Goal: Information Seeking & Learning: Learn about a topic

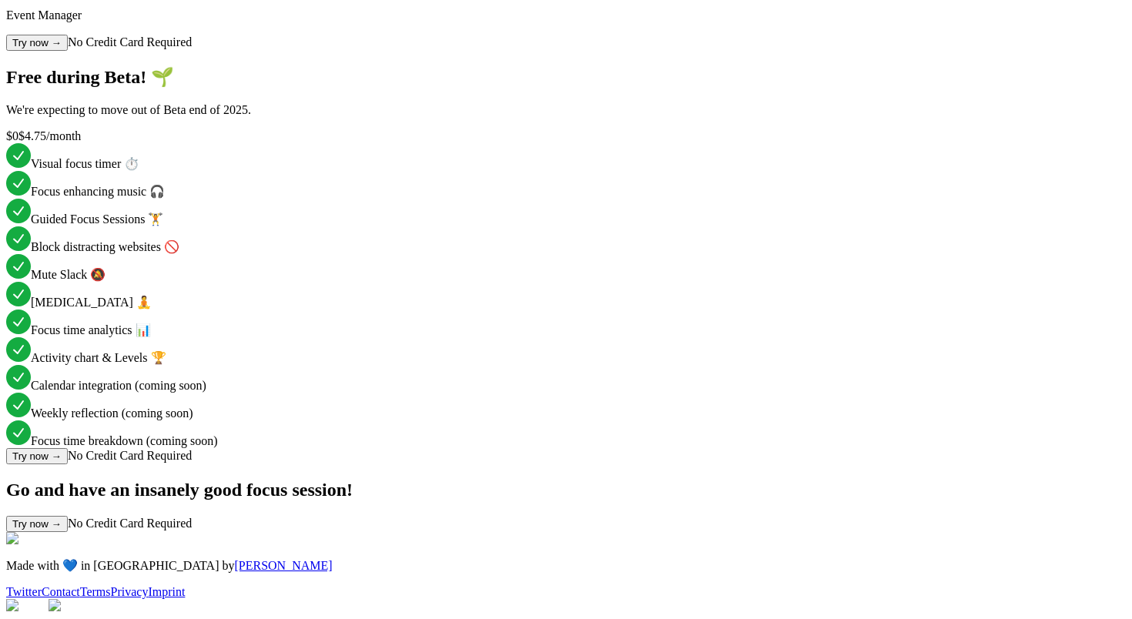
scroll to position [3430, 0]
click at [149, 585] on link "Privacy" at bounding box center [130, 591] width 38 height 13
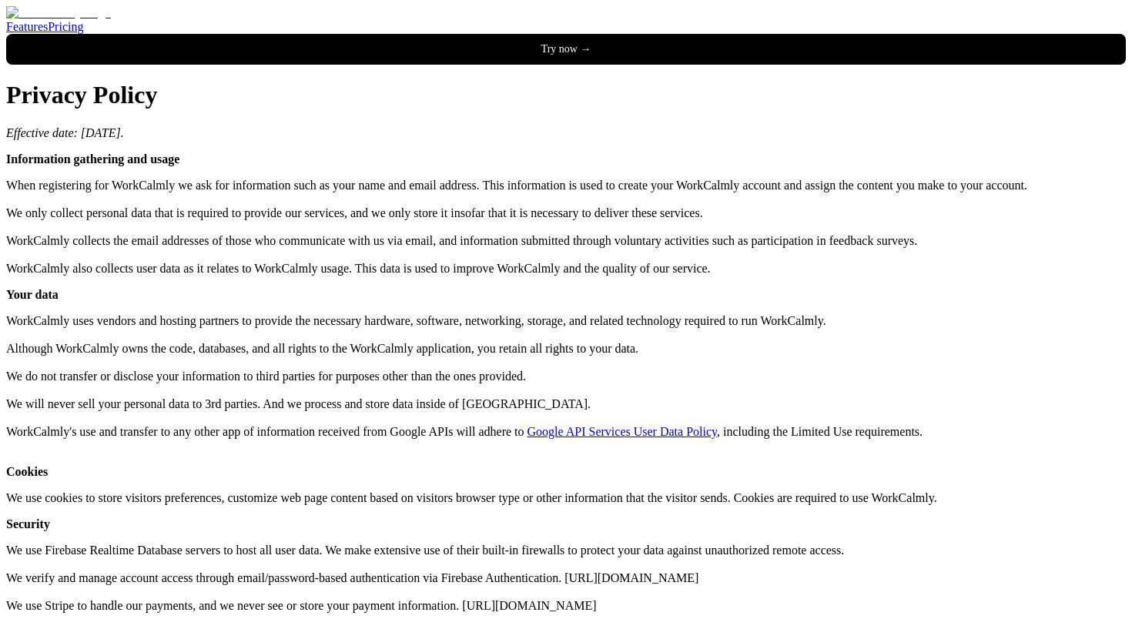
scroll to position [172, 0]
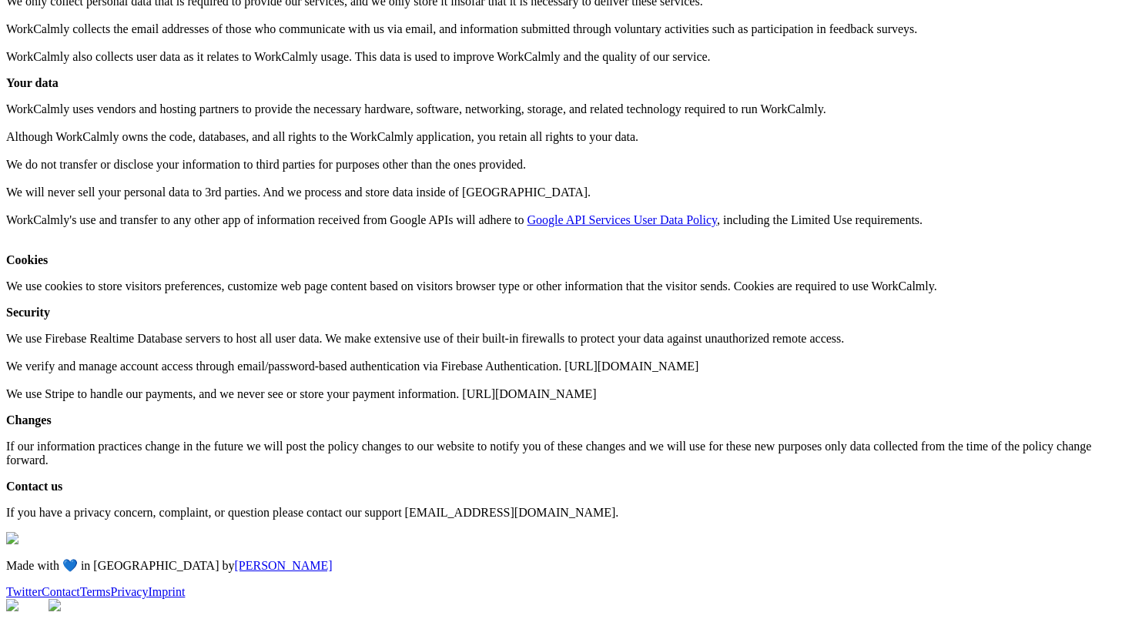
scroll to position [435, 0]
click at [80, 585] on link "Contact" at bounding box center [61, 591] width 38 height 13
click at [874, 573] on div "Made with 💙 in Berlin by Jonas Twitter Contact Terms Privacy Imprint" at bounding box center [566, 565] width 1120 height 67
click at [111, 585] on link "Terms" at bounding box center [95, 591] width 31 height 13
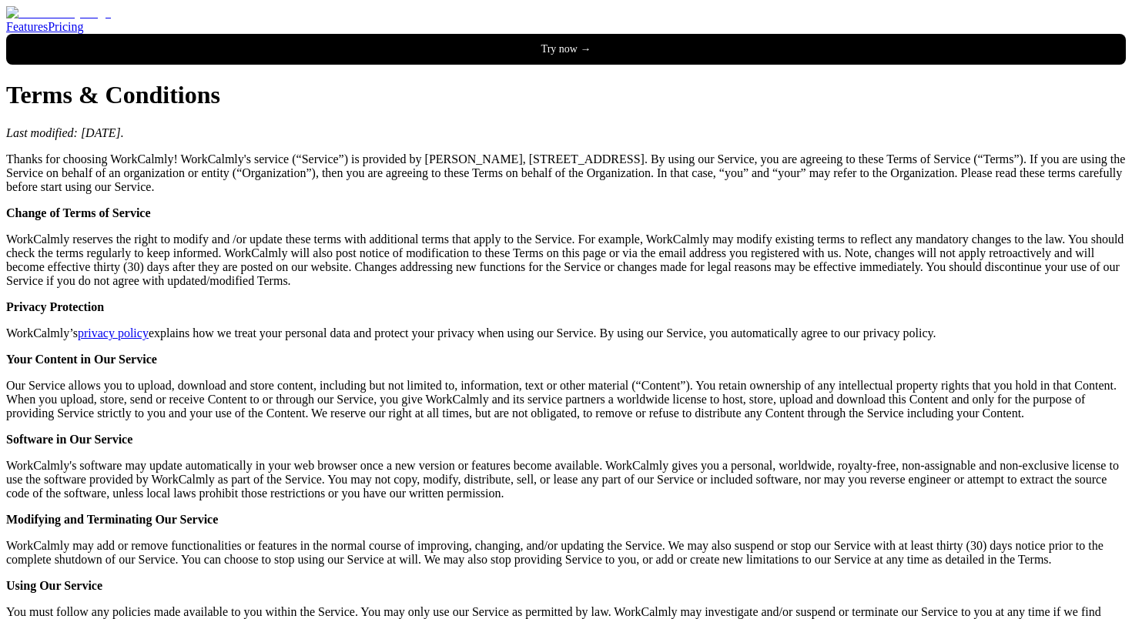
click at [248, 19] on header "Features Pricing Try now →" at bounding box center [566, 35] width 1120 height 59
click at [111, 20] on img at bounding box center [58, 13] width 105 height 14
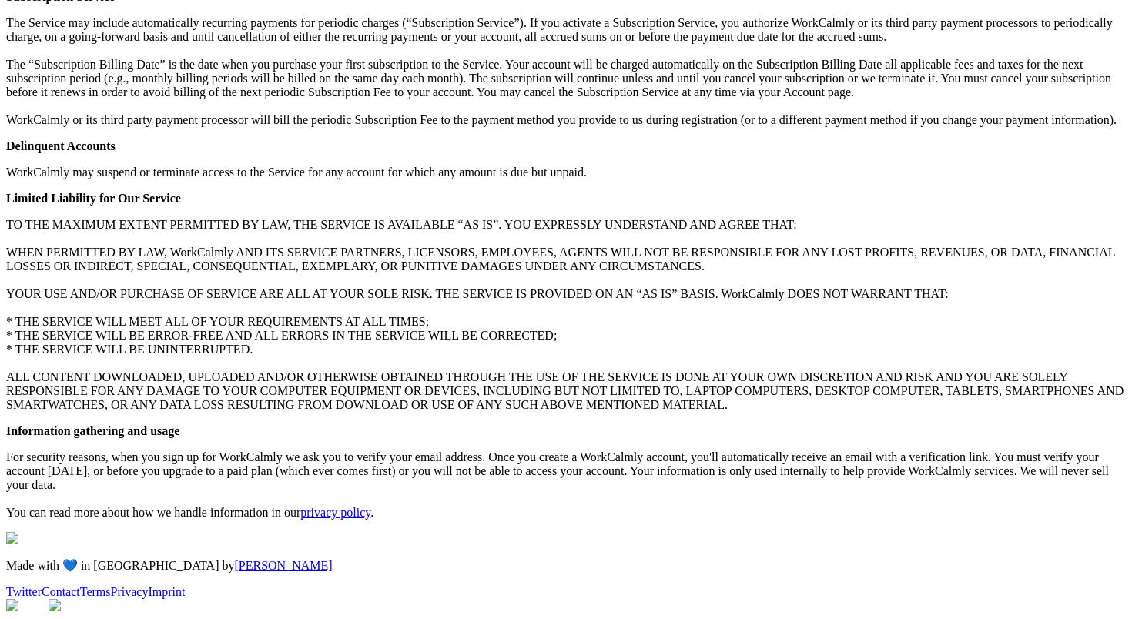
scroll to position [1351, 0]
click at [907, 585] on div "Twitter Contact Terms Privacy Imprint" at bounding box center [566, 592] width 1120 height 14
click at [149, 585] on link "Privacy" at bounding box center [130, 591] width 38 height 13
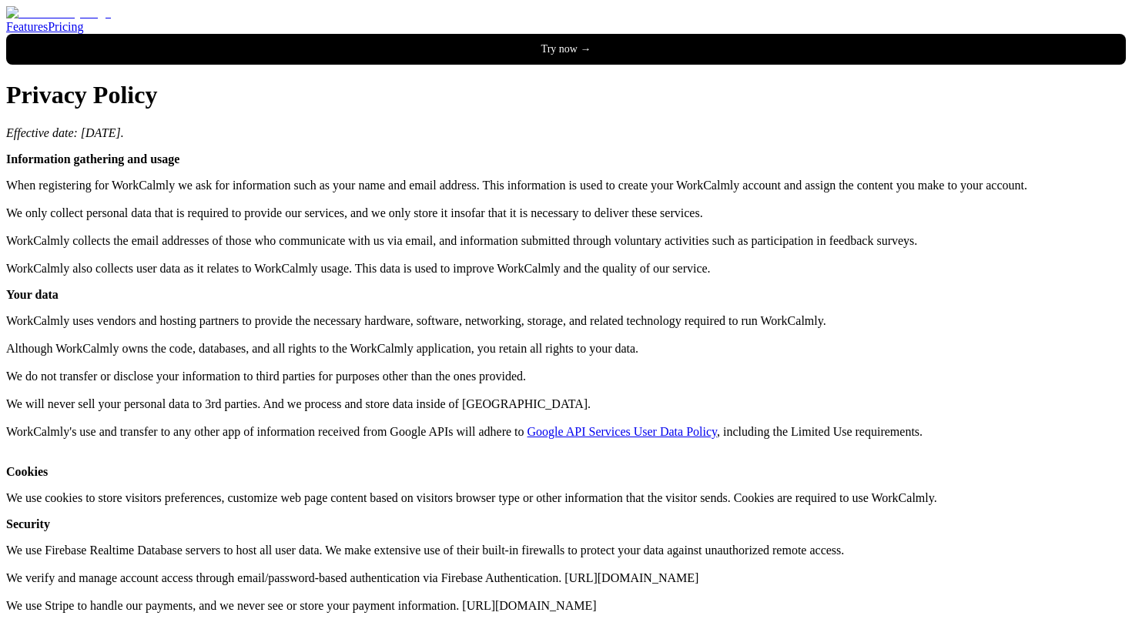
click at [331, 276] on p "When registering for WorkCalmly we ask for information such as your name and em…" at bounding box center [566, 227] width 1120 height 97
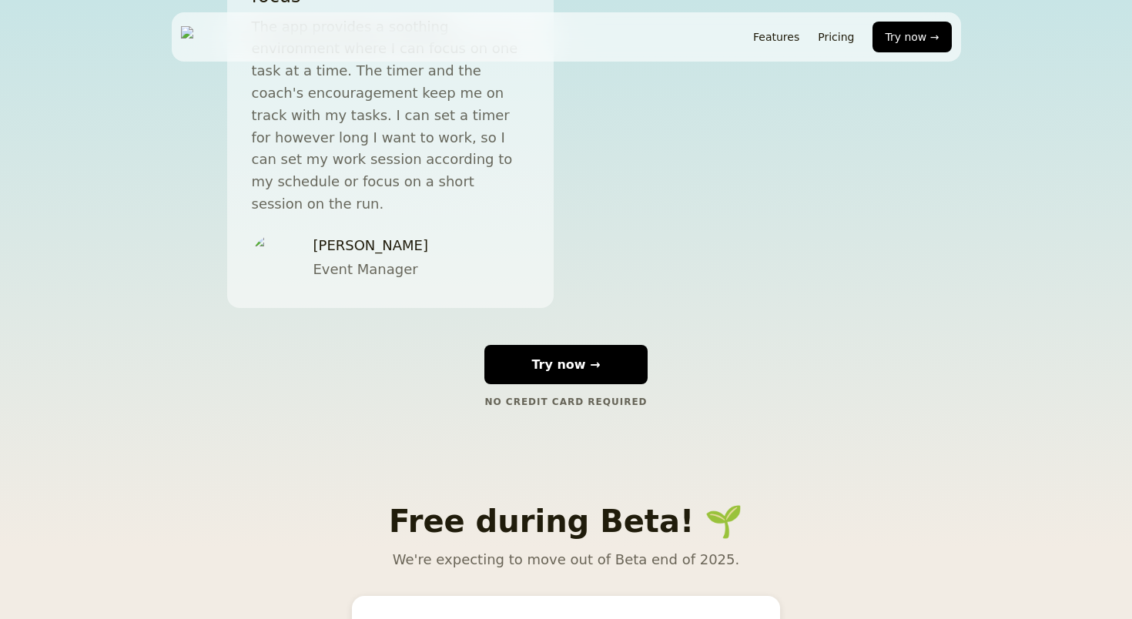
scroll to position [3535, 0]
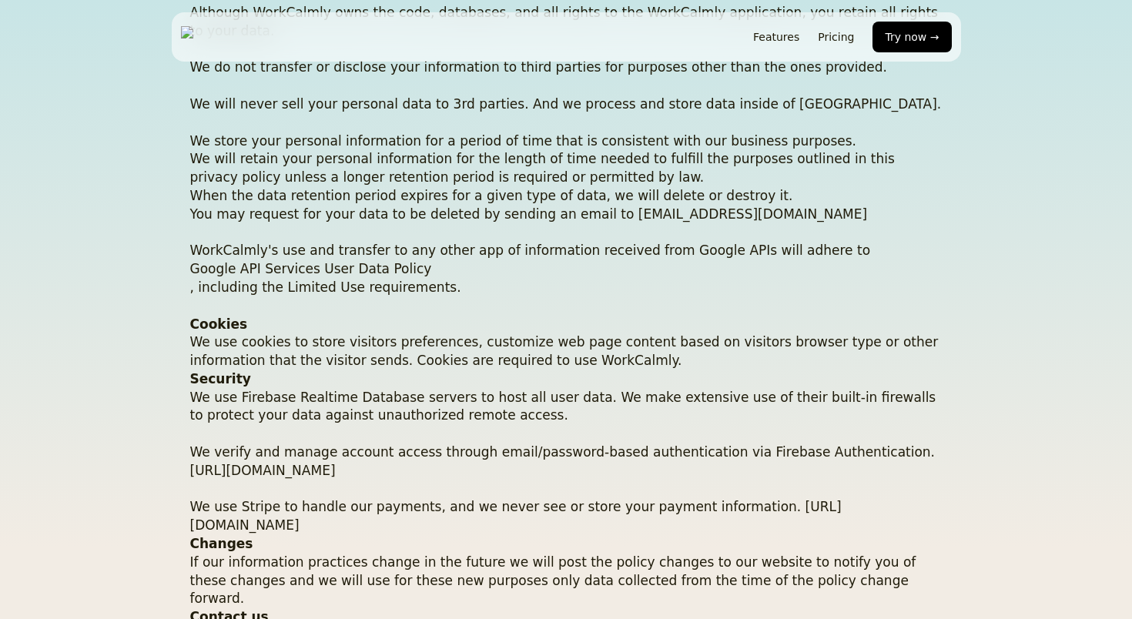
scroll to position [548, 0]
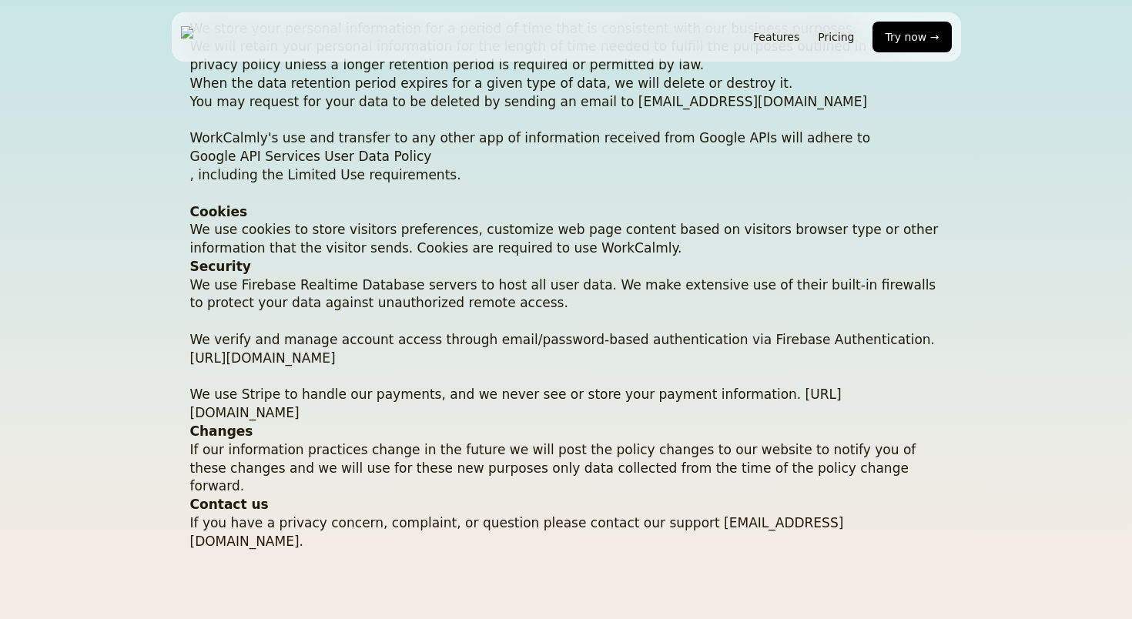
click at [242, 156] on link "Google API Services User Data Policy" at bounding box center [566, 157] width 752 height 18
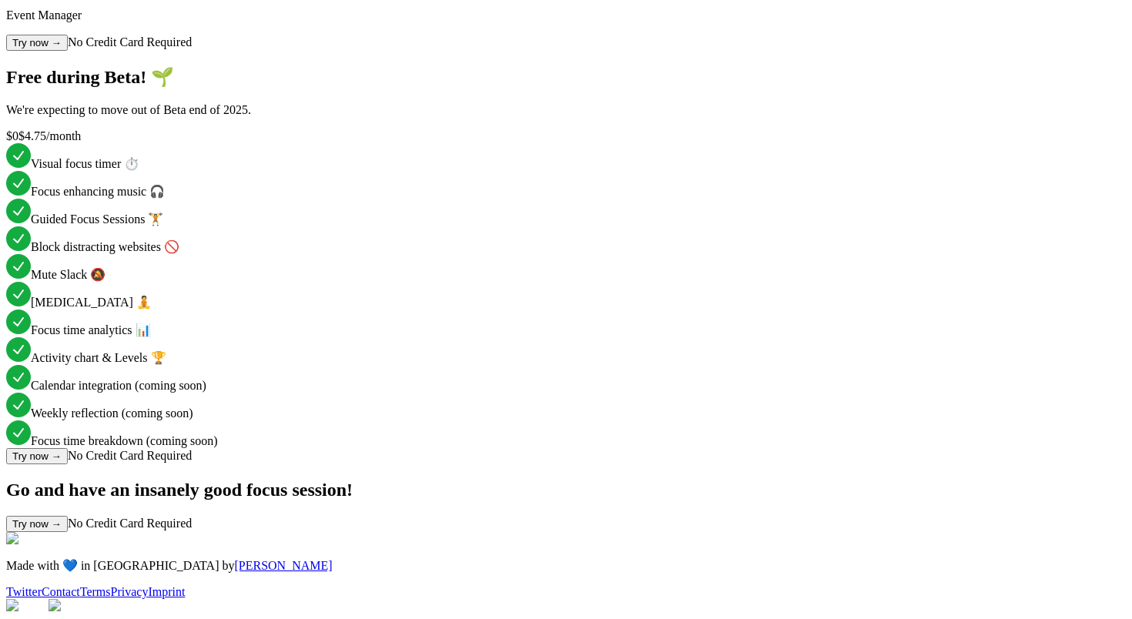
scroll to position [3535, 0]
click at [149, 585] on link "Privacy" at bounding box center [130, 591] width 38 height 13
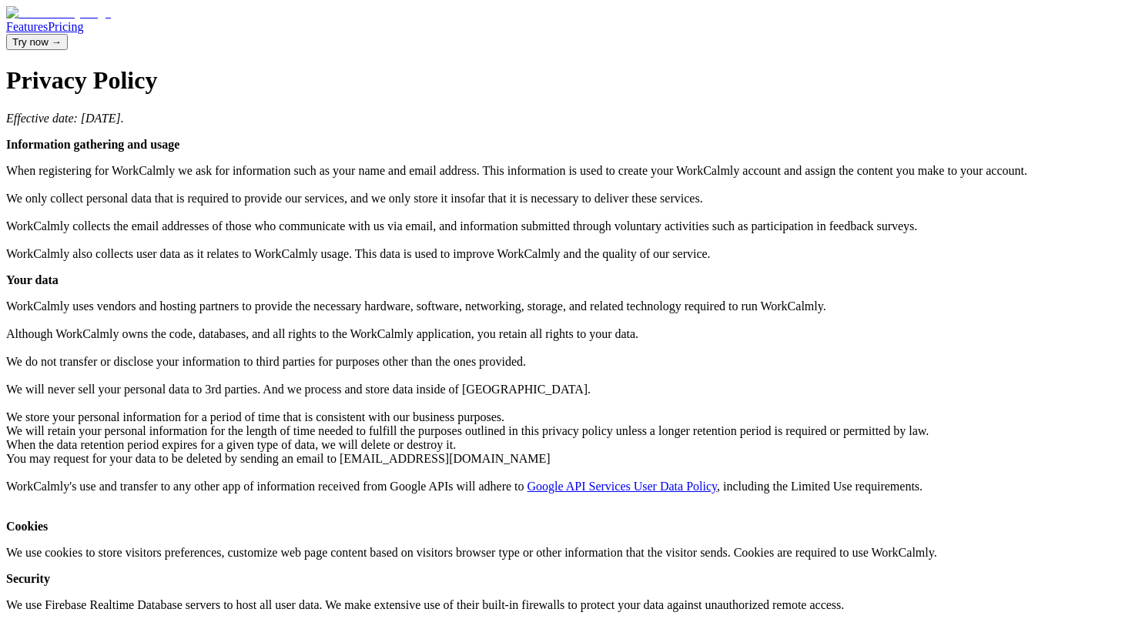
click at [111, 20] on img at bounding box center [58, 13] width 105 height 14
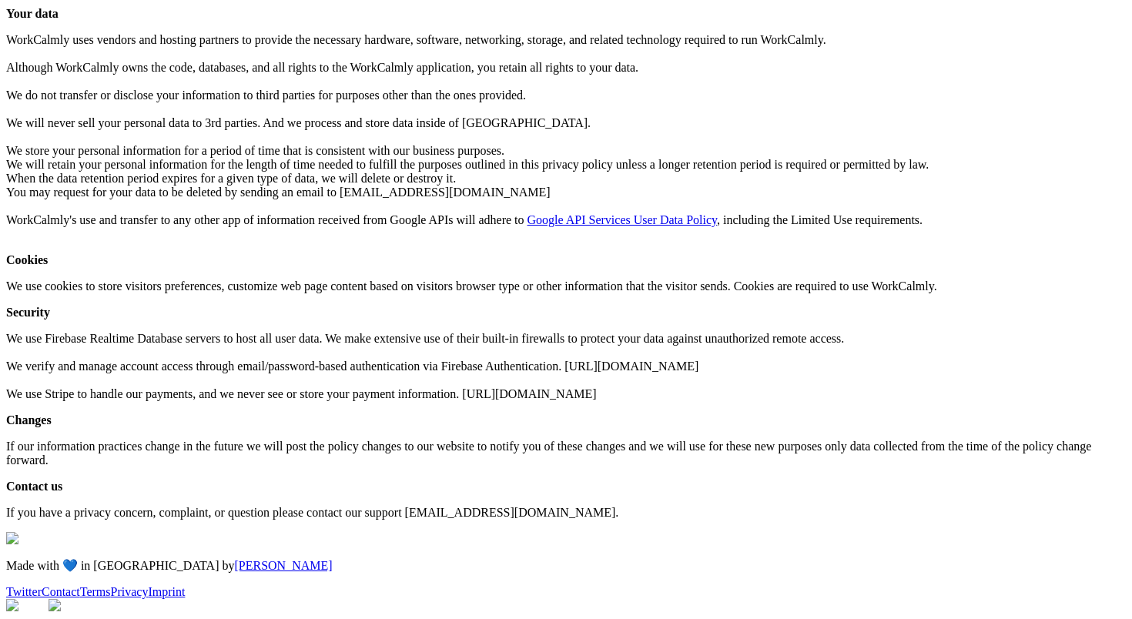
scroll to position [564, 0]
click at [111, 585] on link "Terms" at bounding box center [95, 591] width 31 height 13
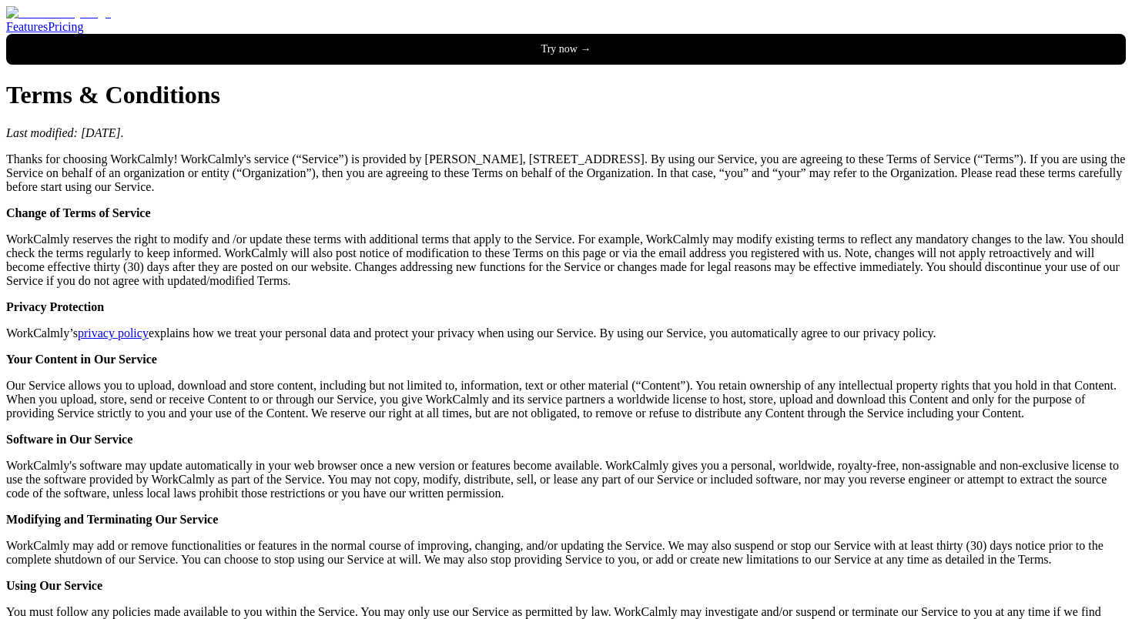
click at [319, 161] on p "Thanks for choosing WorkCalmly! WorkCalmly's service (“Service”) is provided by…" at bounding box center [566, 173] width 1120 height 42
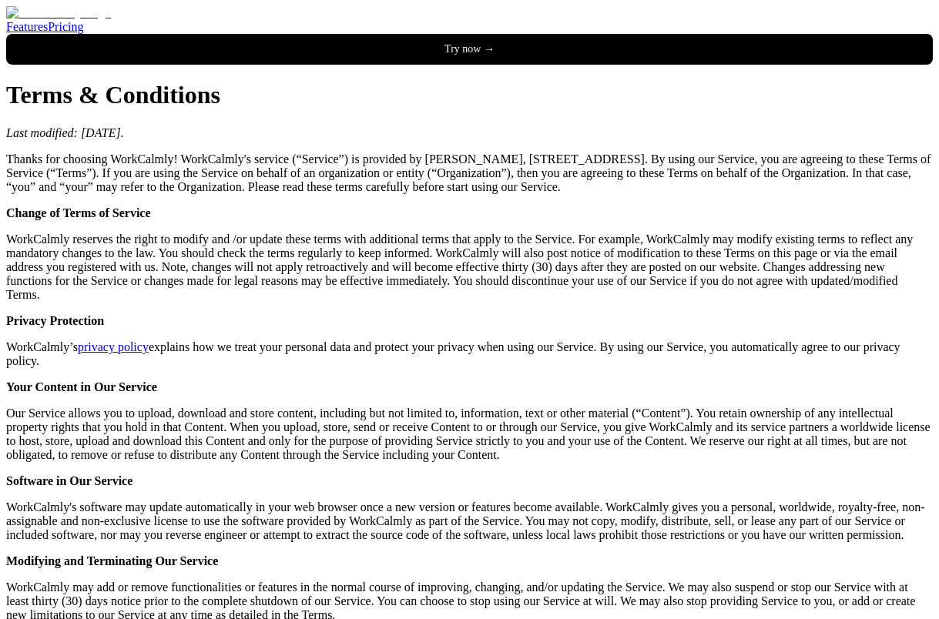
click at [372, 128] on p "Last modified: [DATE]." at bounding box center [469, 133] width 926 height 14
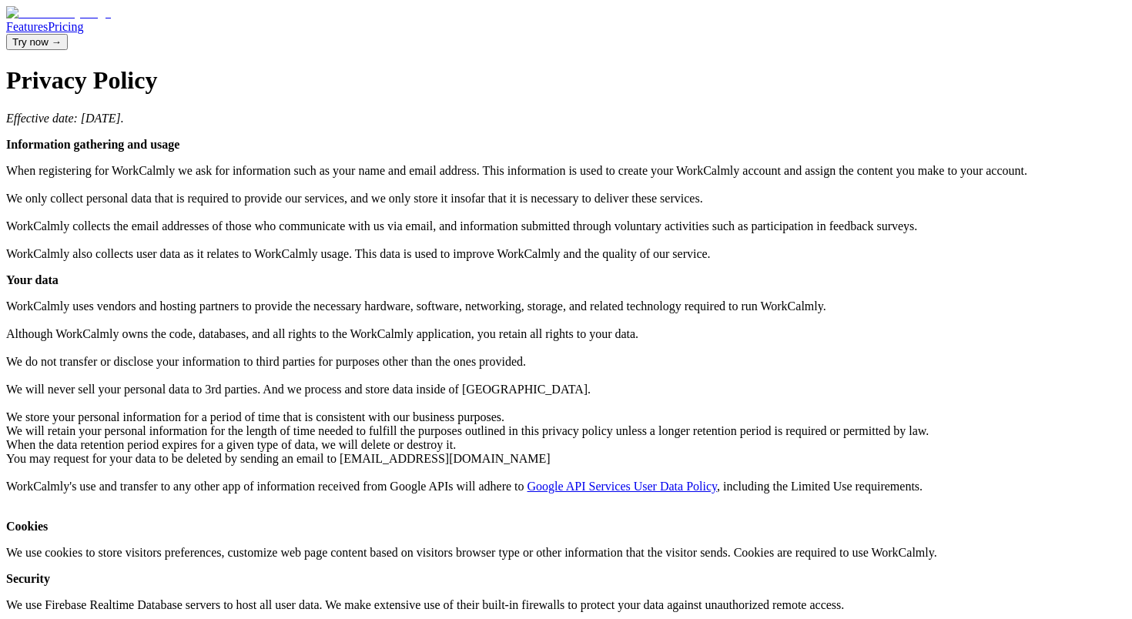
click at [111, 20] on img at bounding box center [58, 13] width 105 height 14
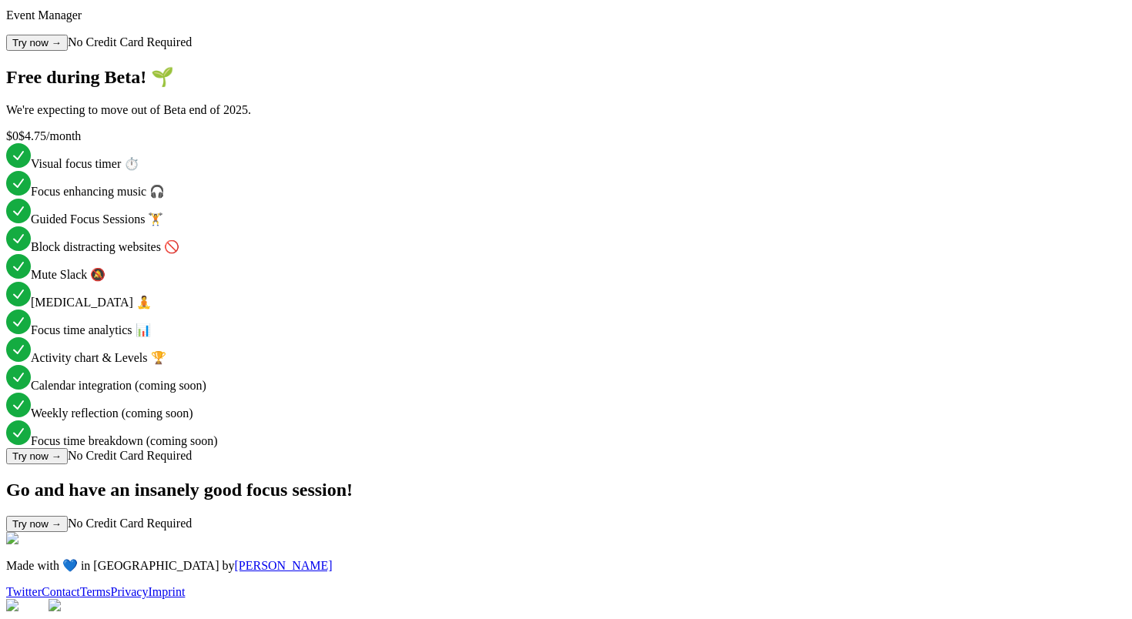
scroll to position [3535, 0]
click at [149, 585] on link "Privacy" at bounding box center [130, 591] width 38 height 13
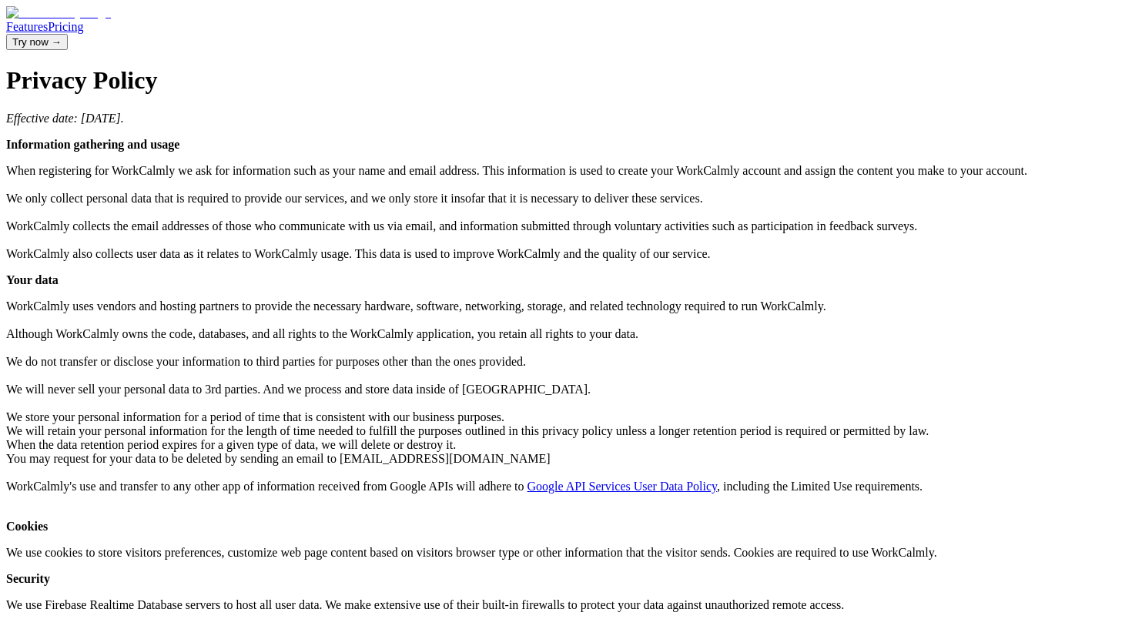
click at [684, 261] on p "When registering for WorkCalmly we ask for information such as your name and em…" at bounding box center [566, 212] width 1120 height 97
click at [159, 236] on main "Features Pricing Try now → Privacy Policy Effective date: [DATE]. Information g…" at bounding box center [566, 434] width 1120 height 859
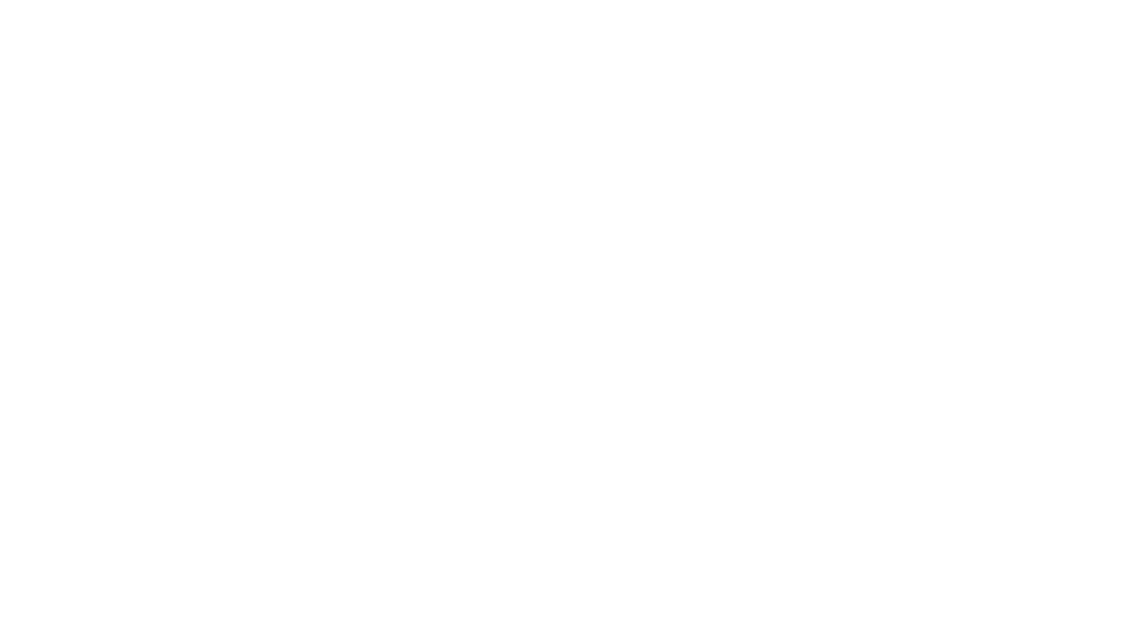
scroll to position [4, 0]
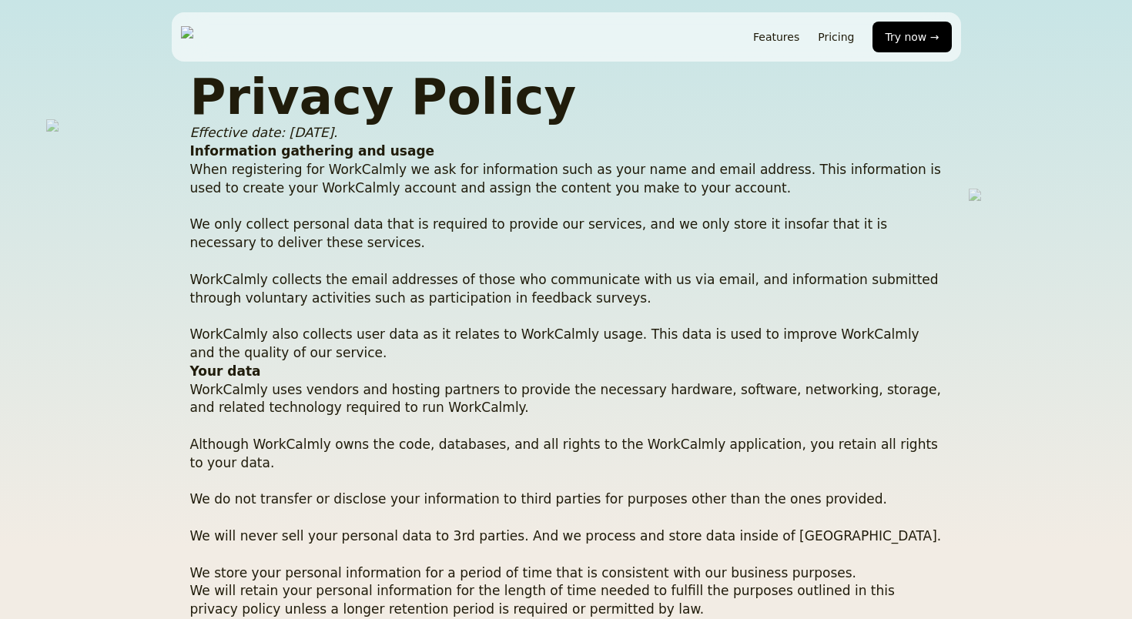
click at [437, 363] on p "Your data" at bounding box center [566, 372] width 752 height 18
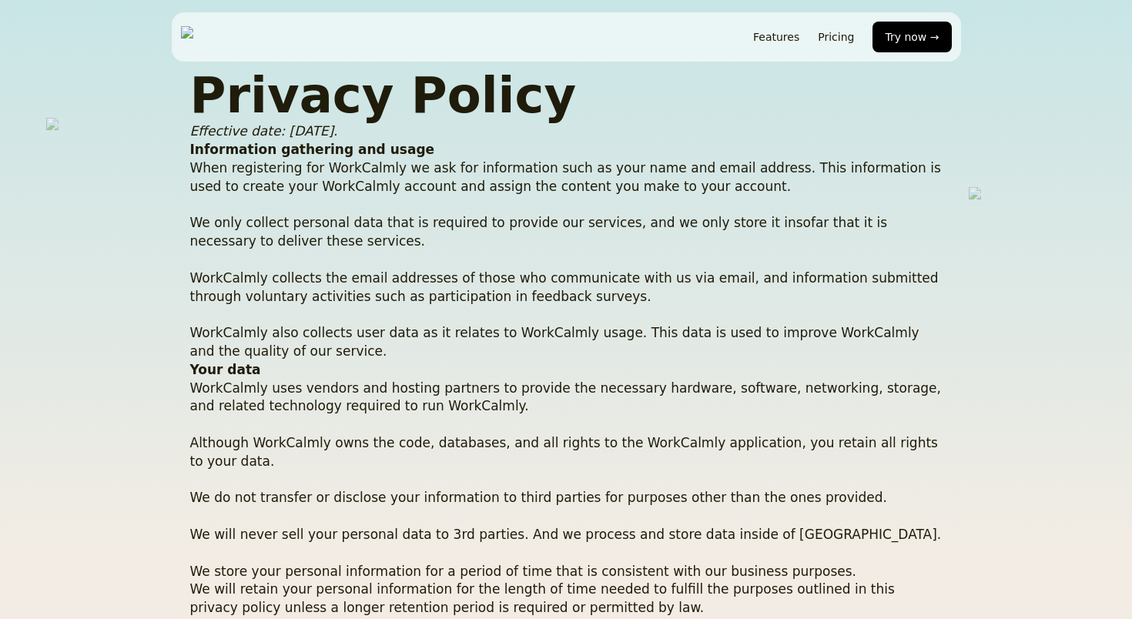
scroll to position [159, 0]
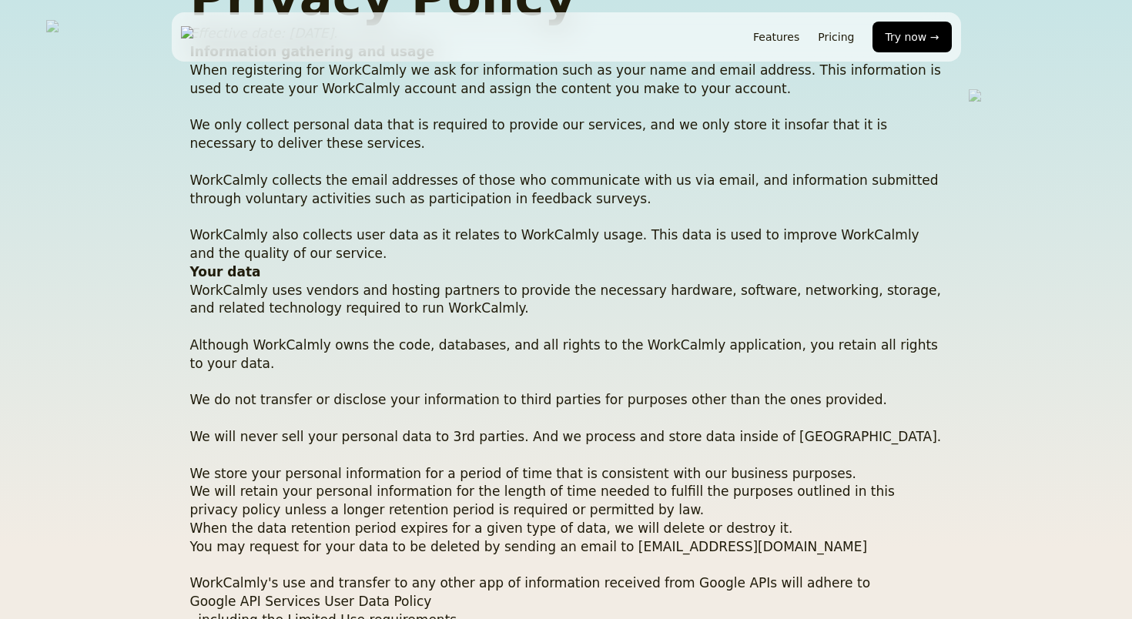
scroll to position [564, 0]
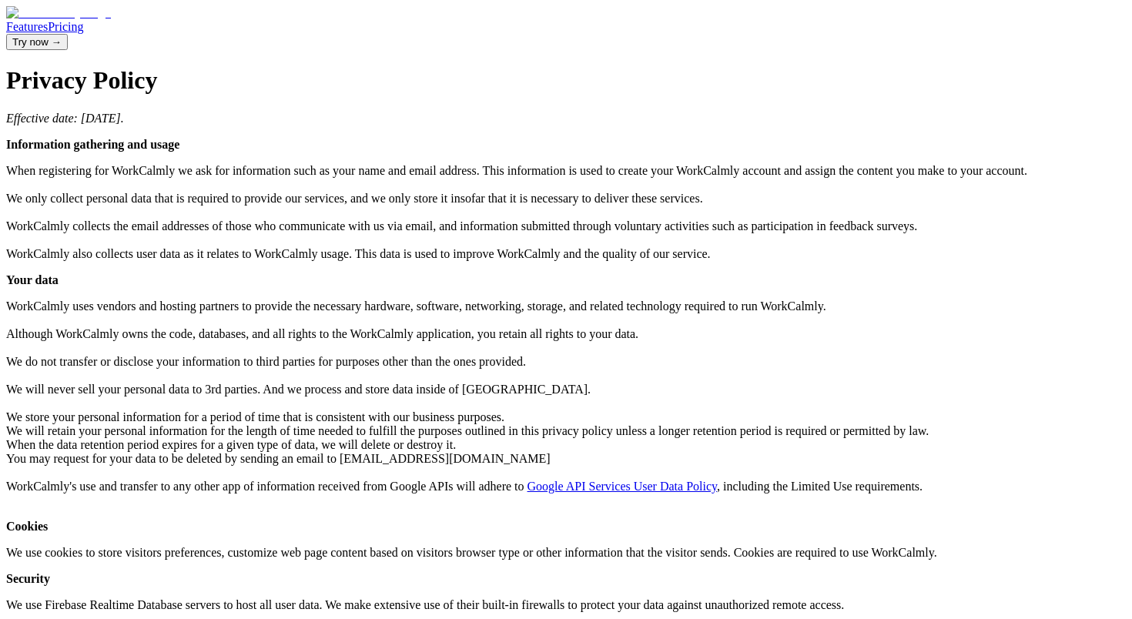
scroll to position [2, 0]
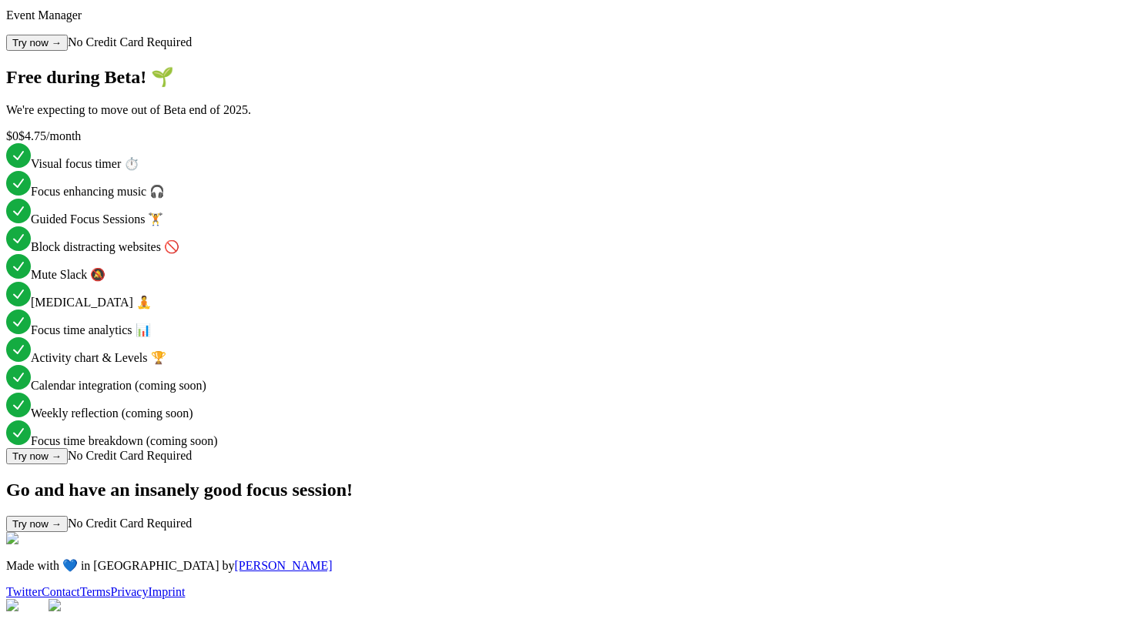
scroll to position [3535, 0]
click at [111, 585] on link "Terms" at bounding box center [95, 591] width 31 height 13
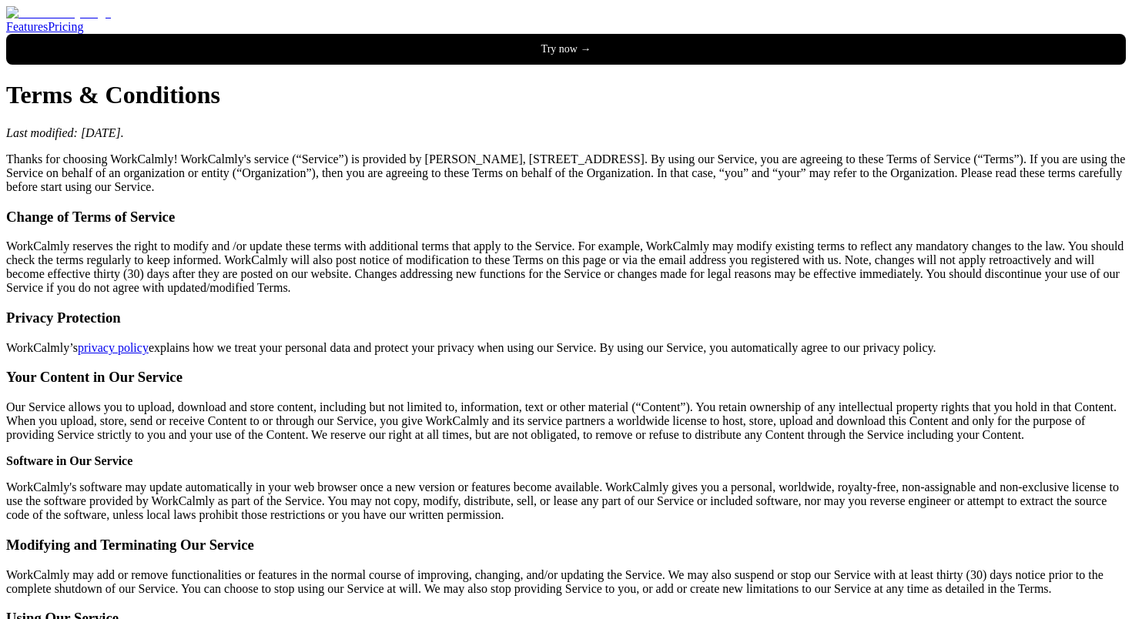
click at [425, 194] on p "Thanks for choosing WorkCalmly! WorkCalmly's service (“Service”) is provided by…" at bounding box center [566, 173] width 1120 height 42
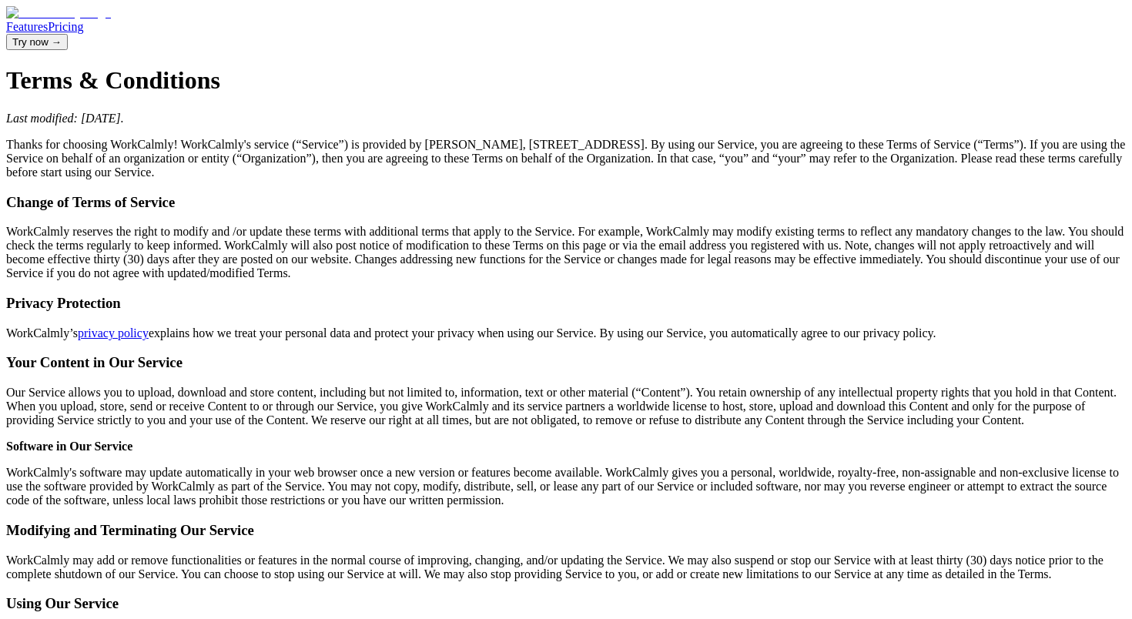
scroll to position [2, 0]
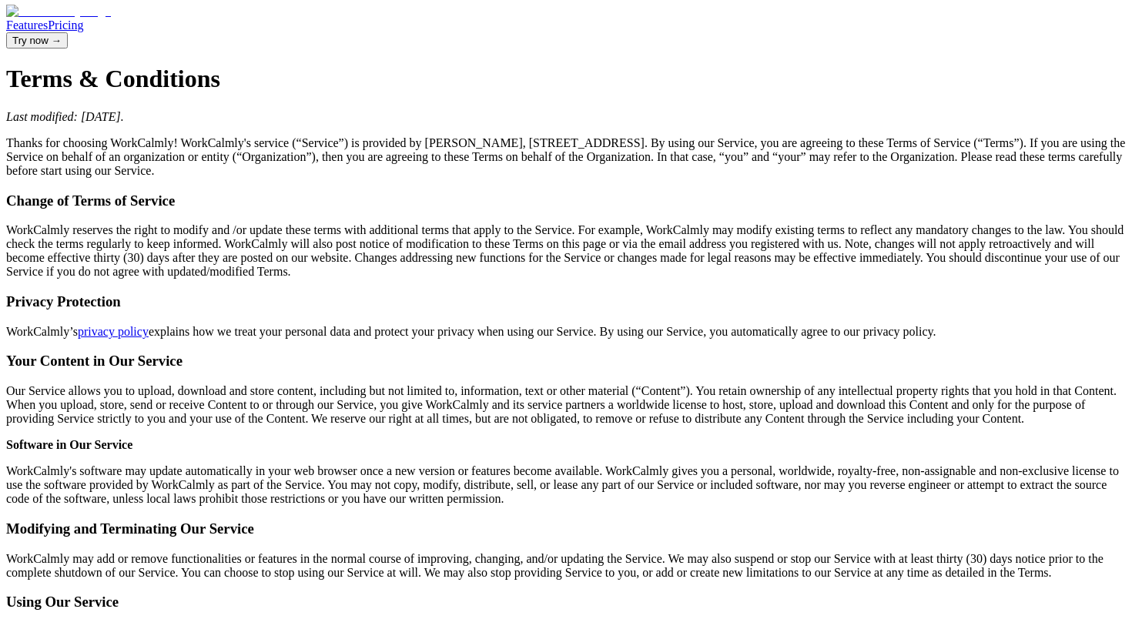
click at [310, 178] on section "Thanks for choosing WorkCalmly! WorkCalmly's service (“Service”) is provided by…" at bounding box center [566, 157] width 1120 height 42
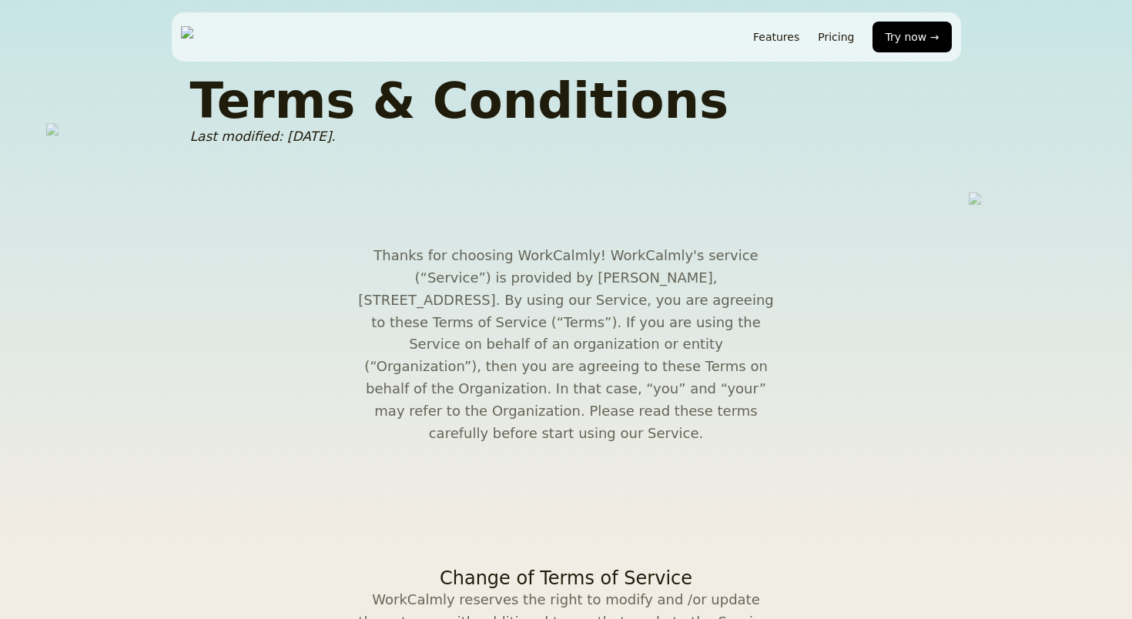
scroll to position [2, 0]
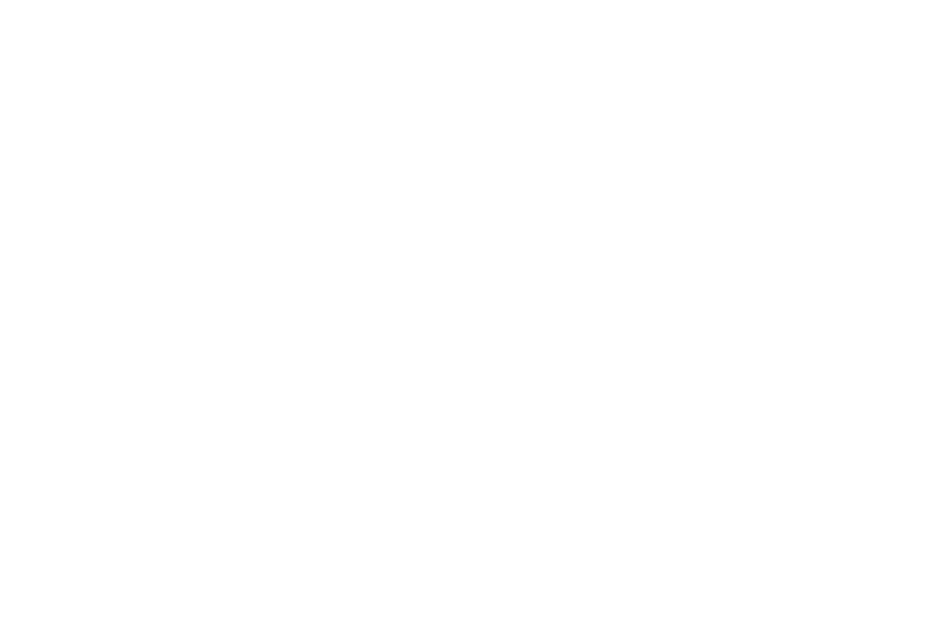
scroll to position [5, 0]
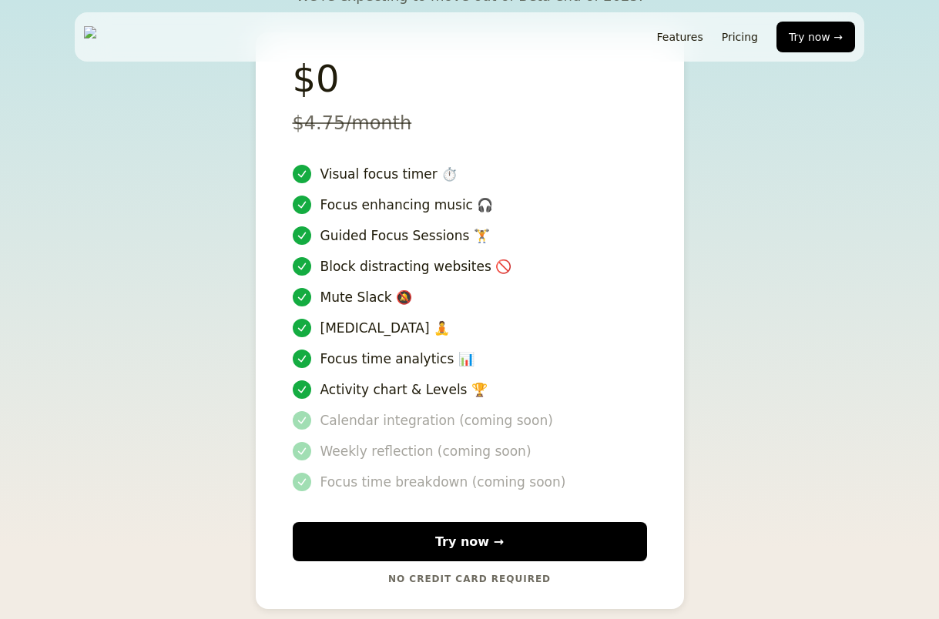
scroll to position [3543, 0]
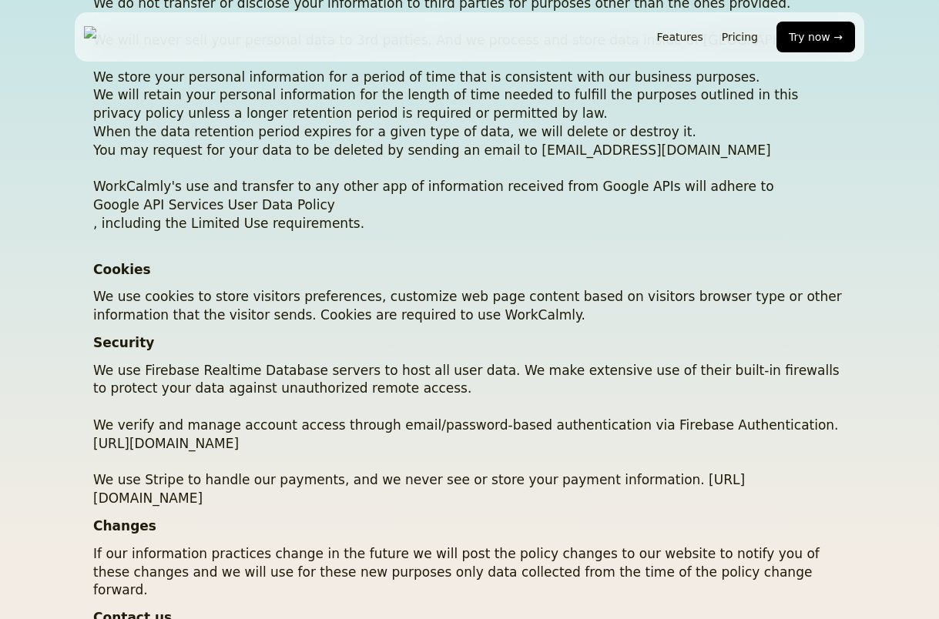
scroll to position [684, 0]
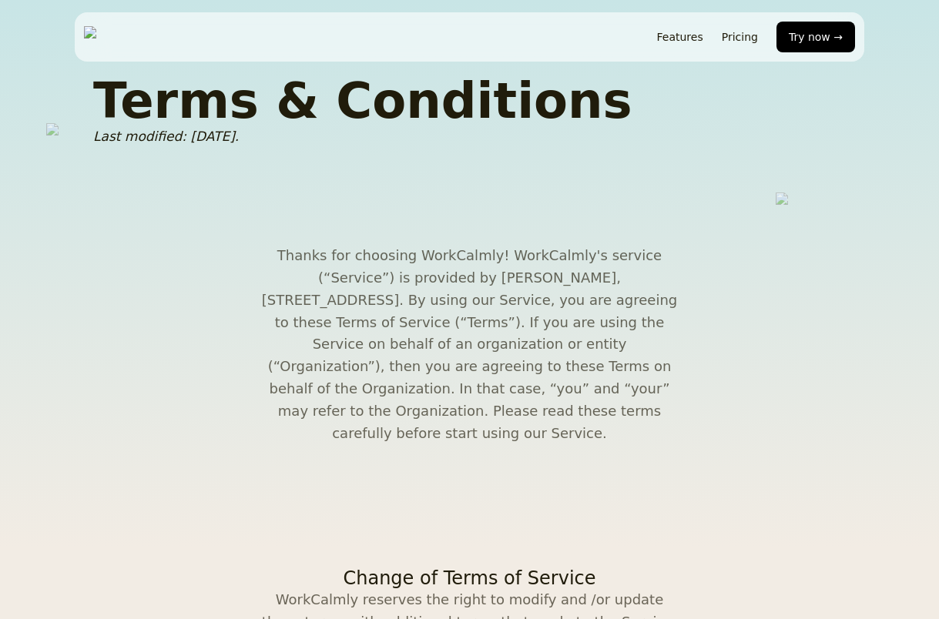
click at [266, 395] on p "Thanks for choosing WorkCalmly! WorkCalmly's service (“Service”) is provided by…" at bounding box center [470, 344] width 428 height 199
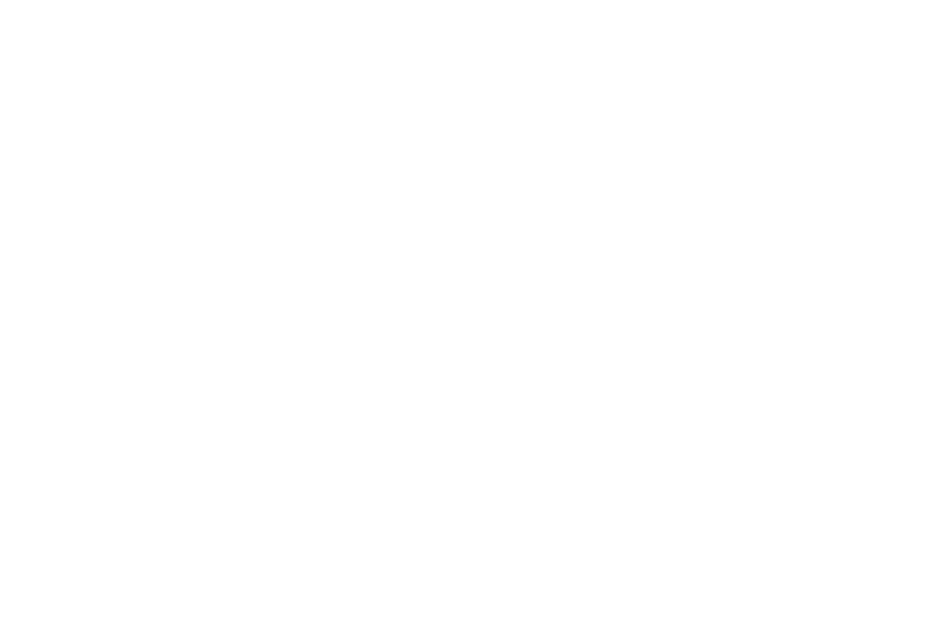
scroll to position [2, 0]
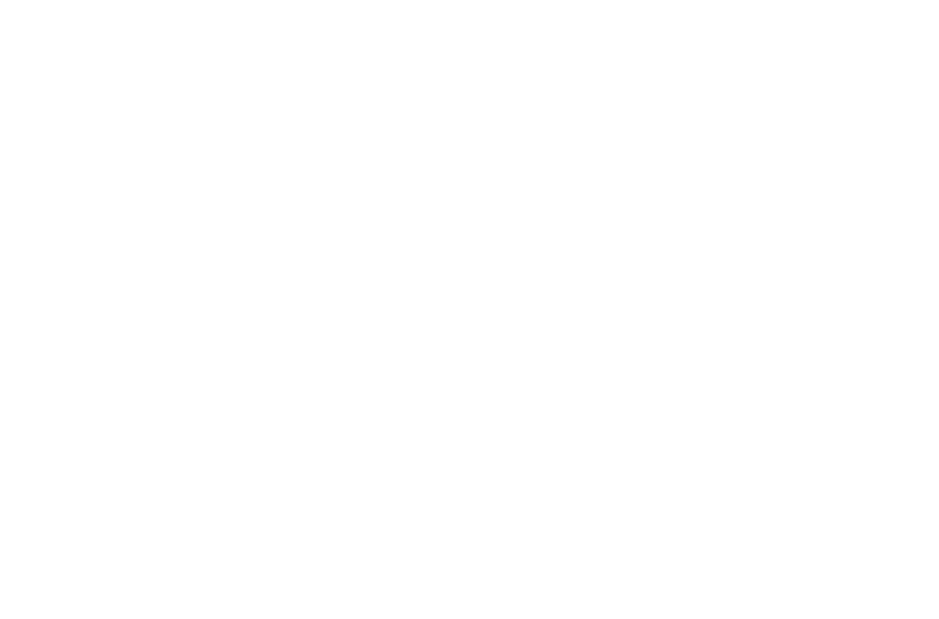
scroll to position [5, 0]
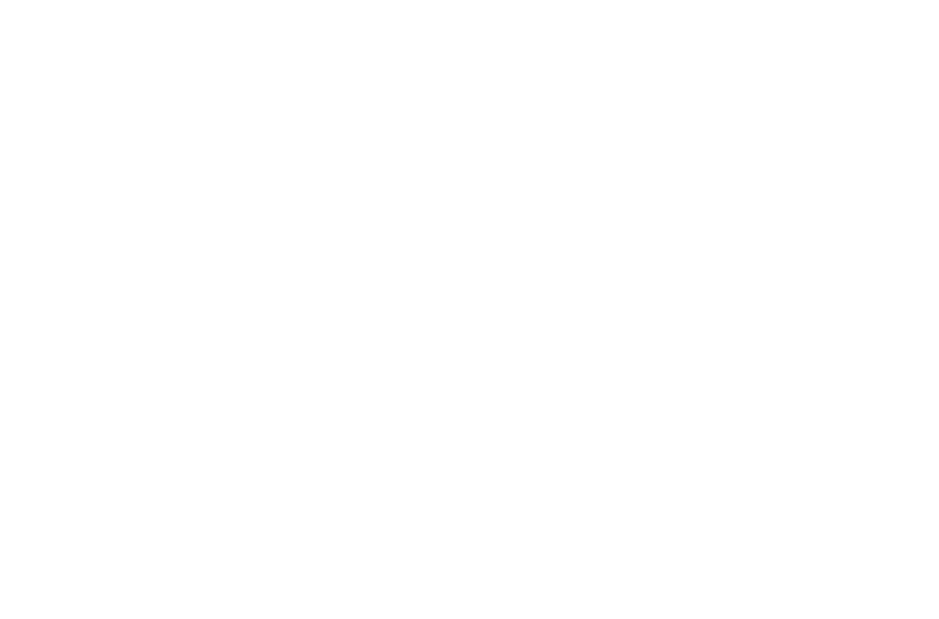
scroll to position [8, 0]
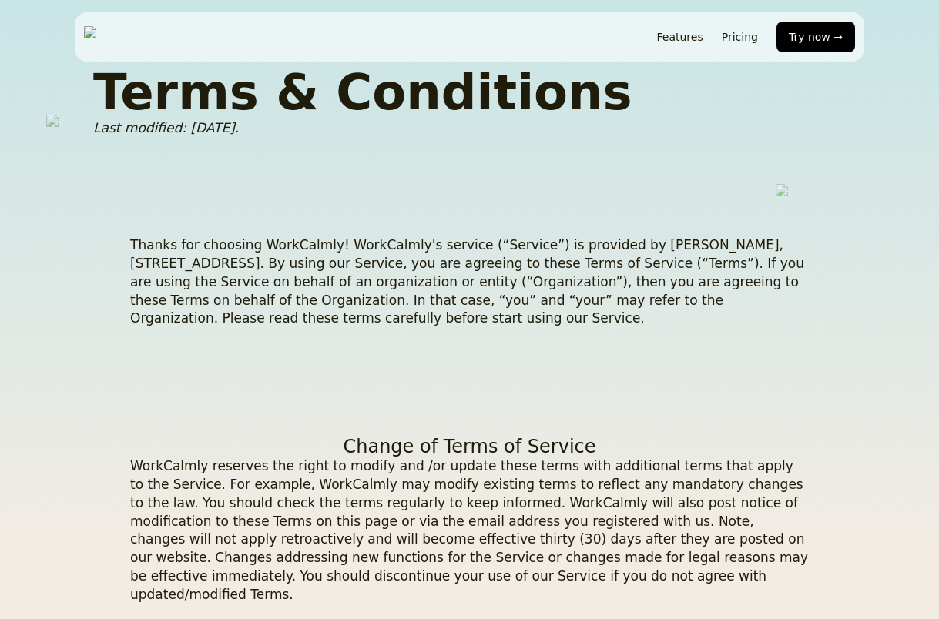
click at [194, 35] on img at bounding box center [141, 37] width 115 height 22
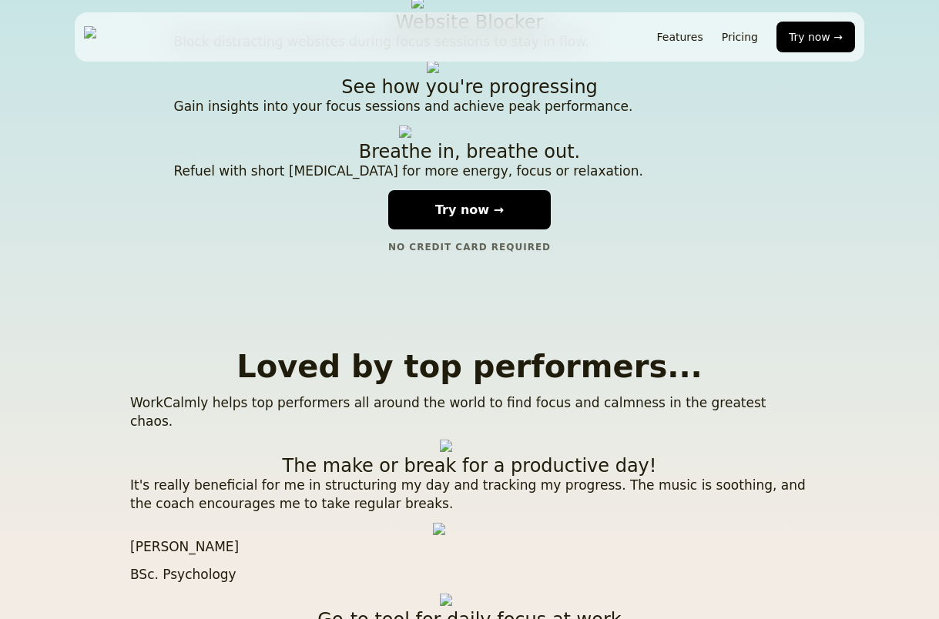
scroll to position [2107, 0]
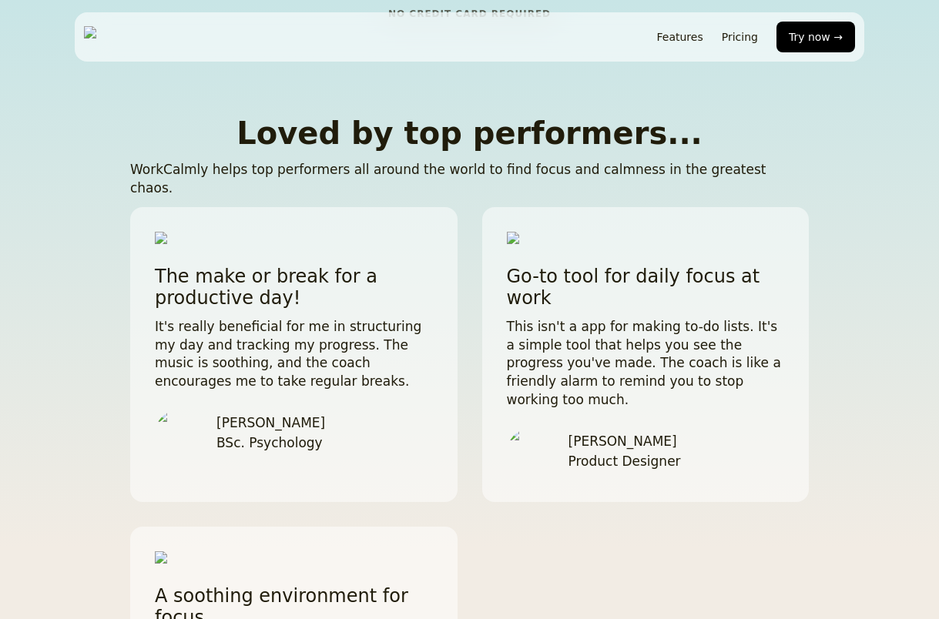
click at [477, 384] on div "The make or break for a productive day! It's really beneficial for me in struct…" at bounding box center [469, 541] width 678 height 669
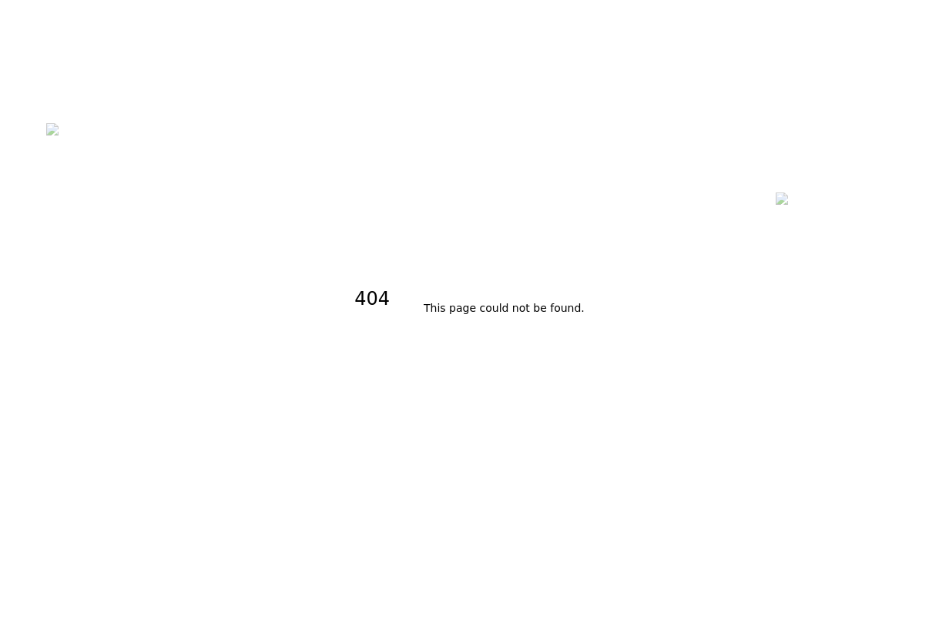
click at [477, 384] on div "404 This page could not be found ." at bounding box center [469, 309] width 939 height 619
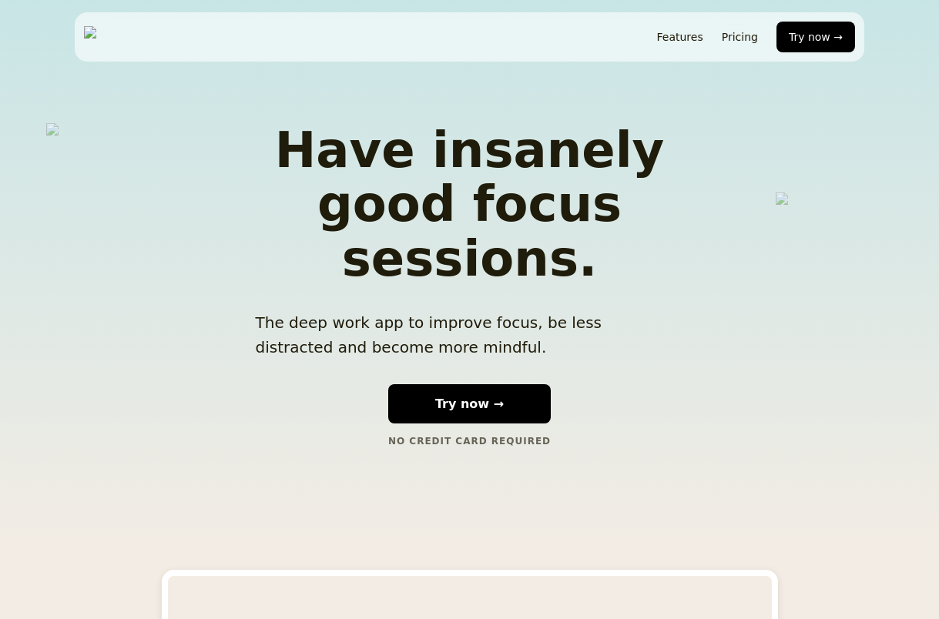
click at [277, 342] on div "Have insanely good focus sessions. The deep work app to improve focus, be less …" at bounding box center [469, 285] width 540 height 422
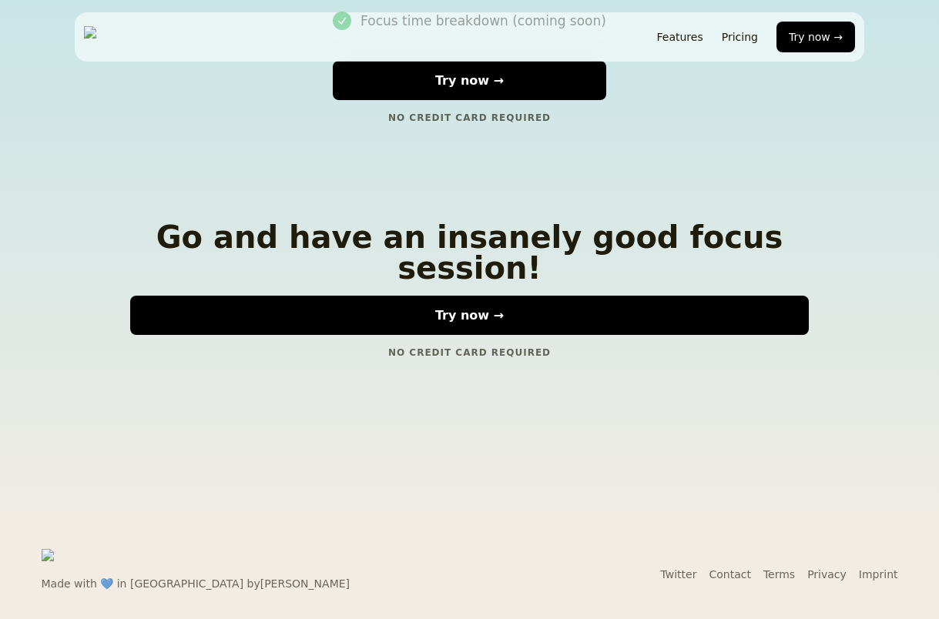
scroll to position [3108, 0]
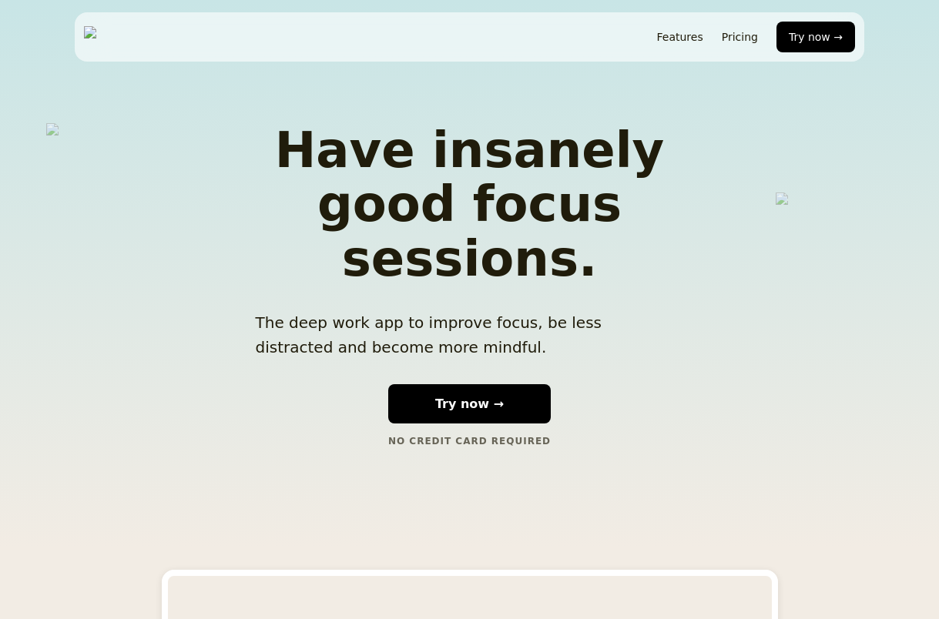
click at [300, 356] on div "Have insanely good focus sessions. The deep work app to improve focus, be less …" at bounding box center [469, 285] width 540 height 422
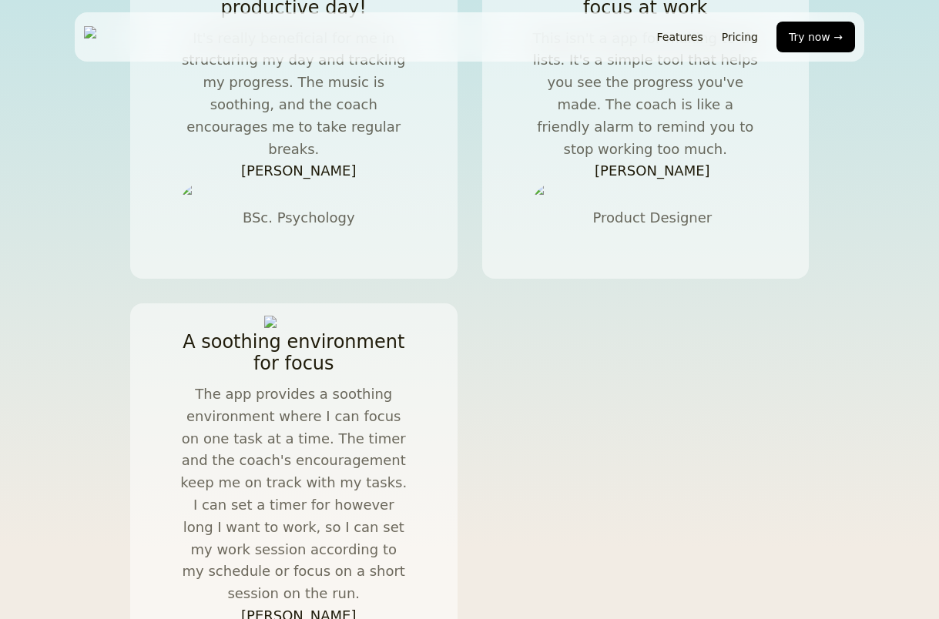
scroll to position [2389, 0]
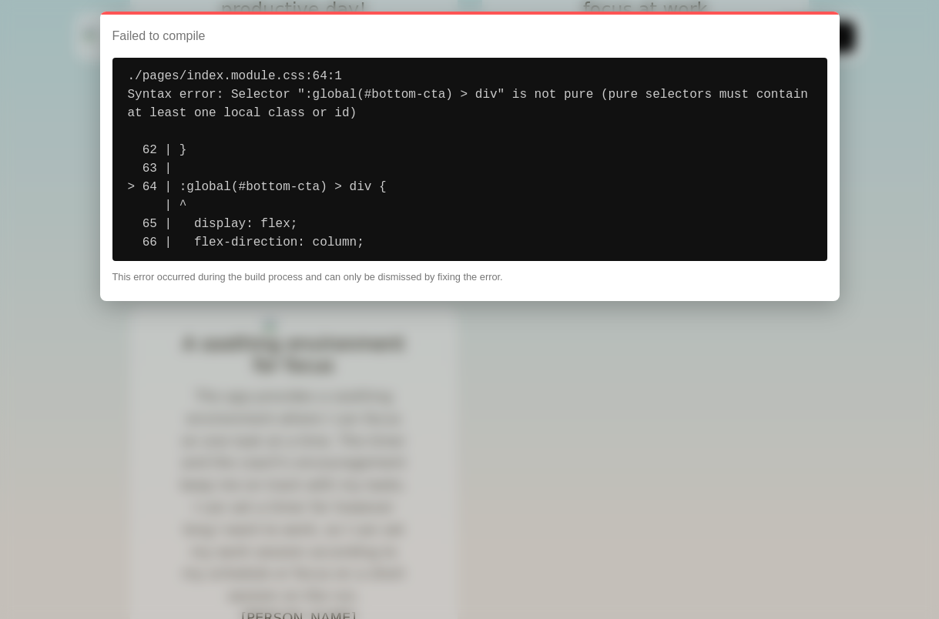
click at [487, 425] on div at bounding box center [469, 309] width 939 height 619
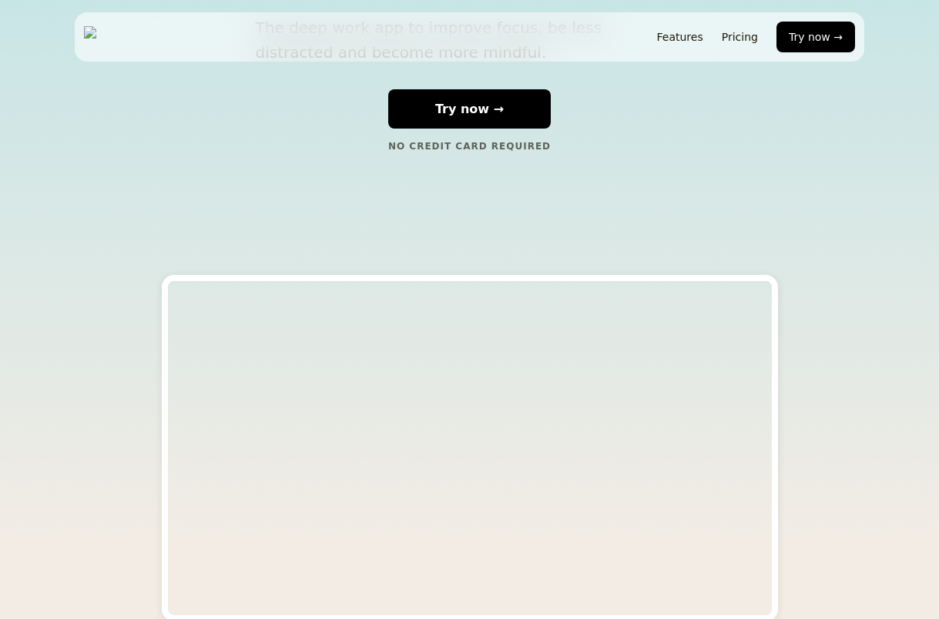
scroll to position [0, 0]
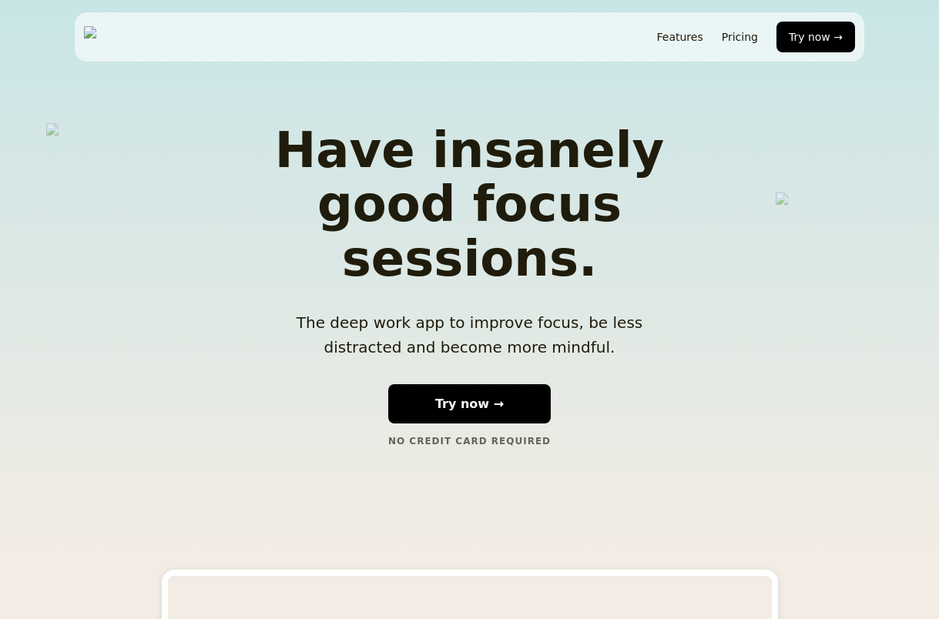
click at [641, 310] on div "Have insanely good focus sessions. The deep work app to improve focus, be less …" at bounding box center [469, 285] width 540 height 422
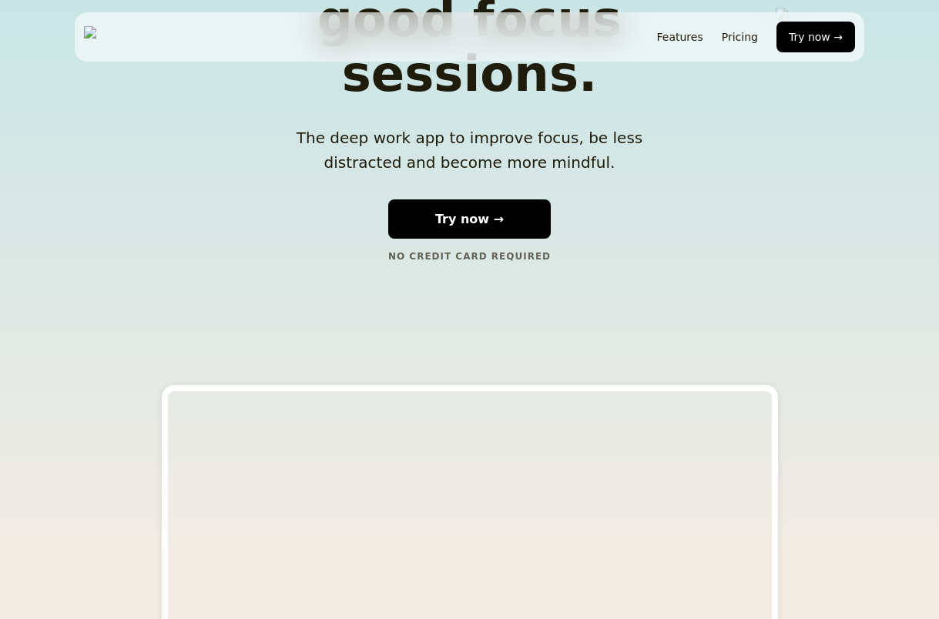
scroll to position [85, 0]
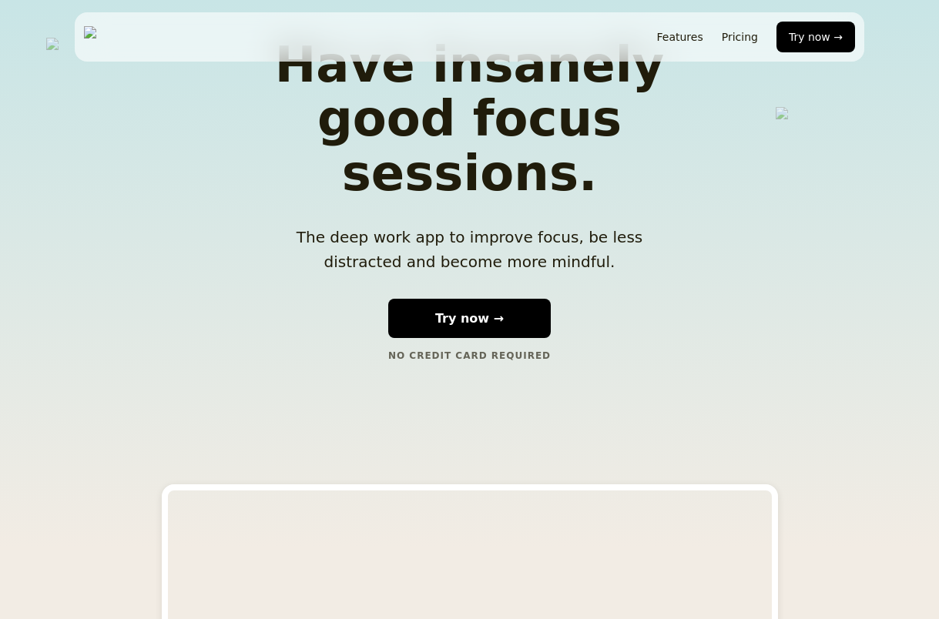
click at [641, 310] on div "Have insanely good focus sessions. The deep work app to improve focus, be less …" at bounding box center [469, 199] width 540 height 422
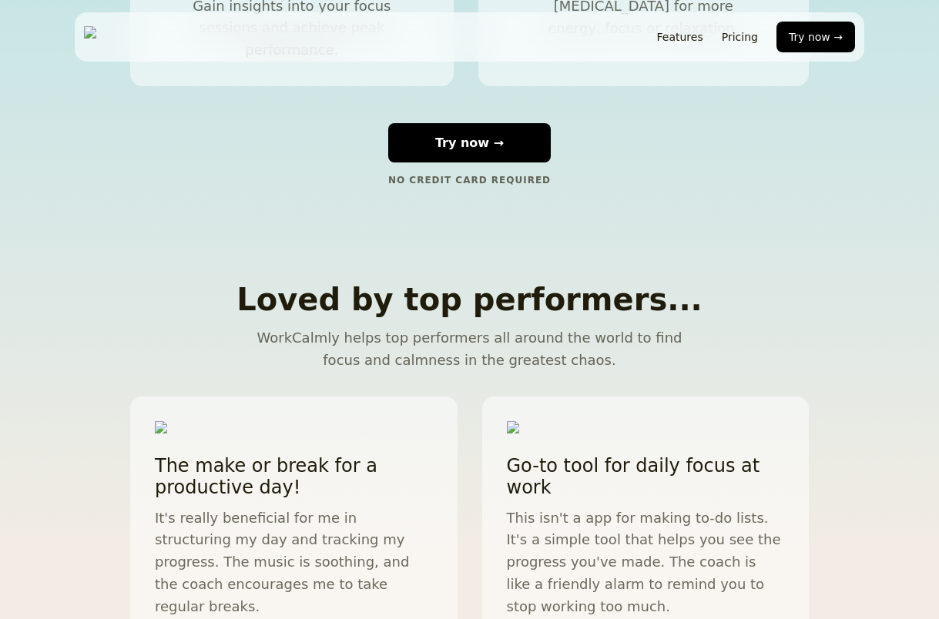
scroll to position [2018, 0]
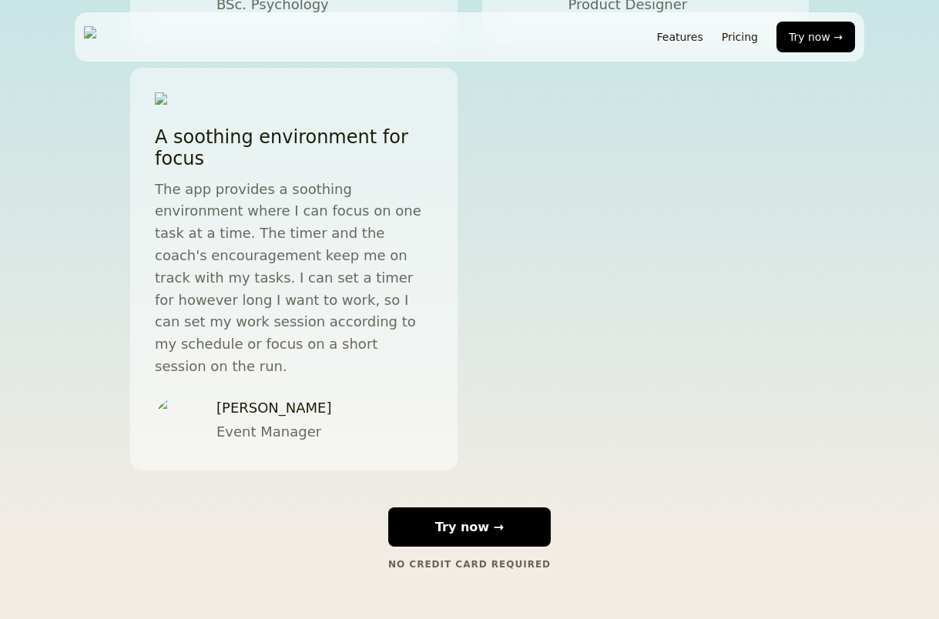
scroll to position [2944, 0]
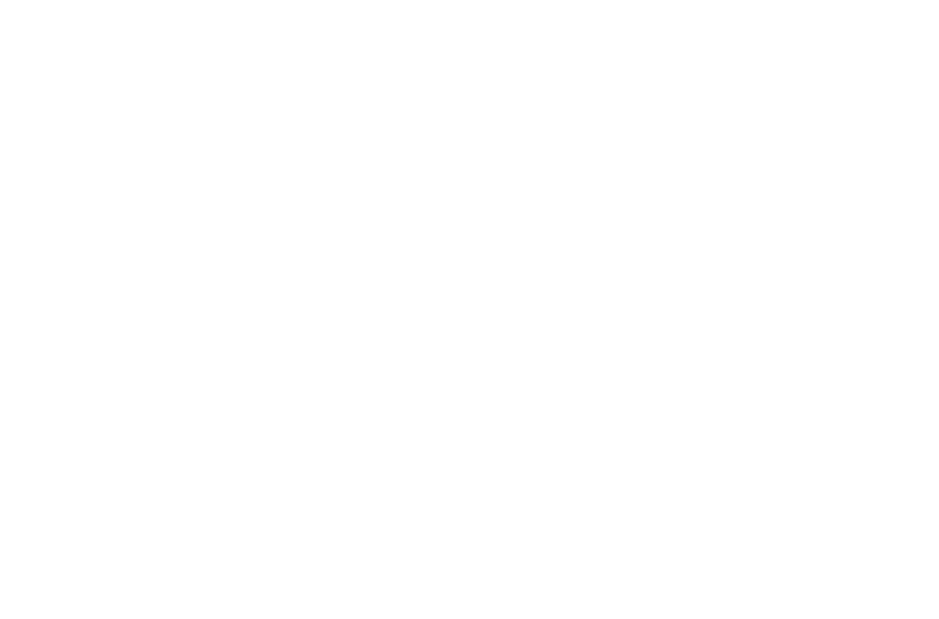
scroll to position [2944, 0]
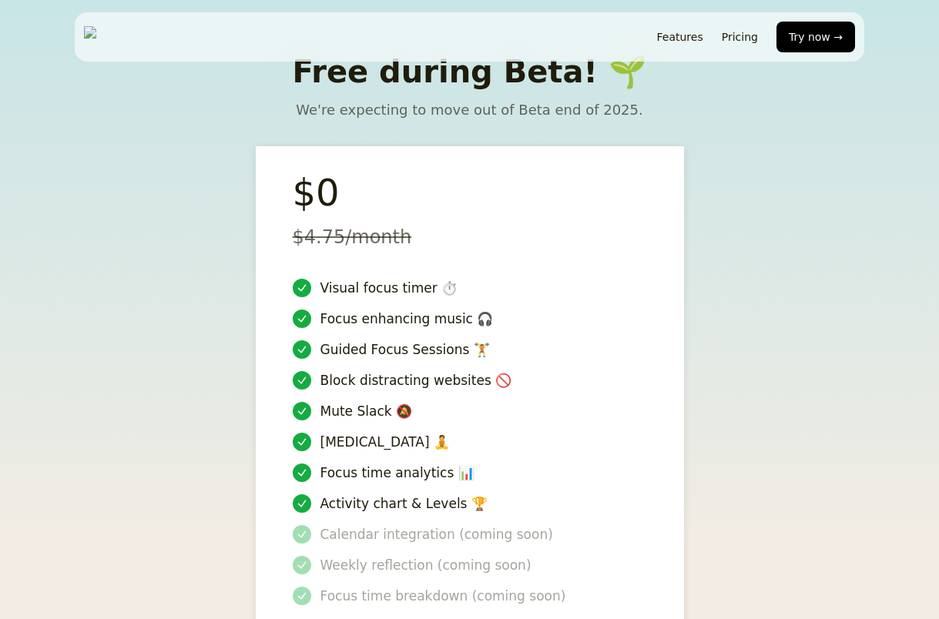
scroll to position [3222, 0]
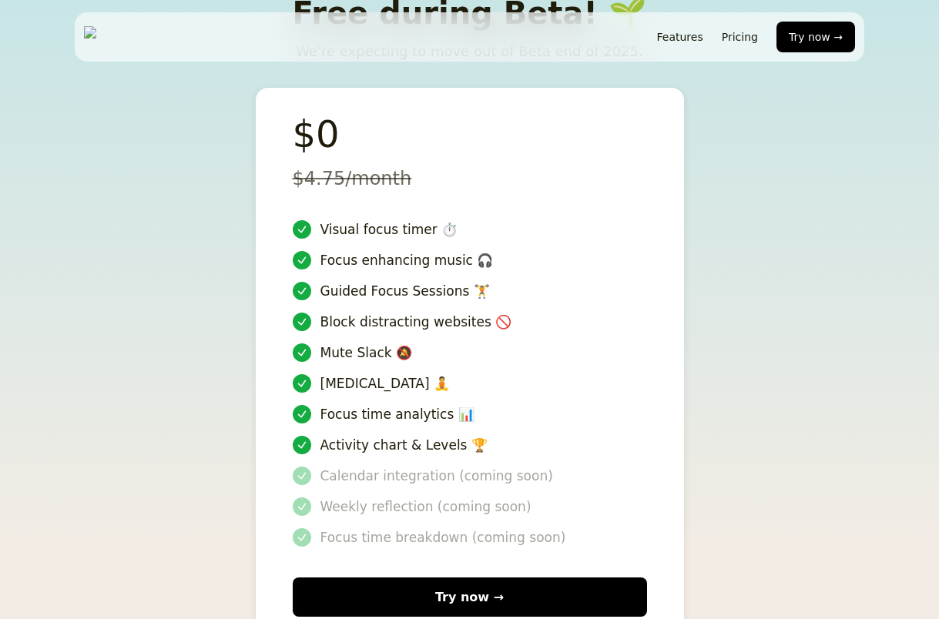
scroll to position [3532, 0]
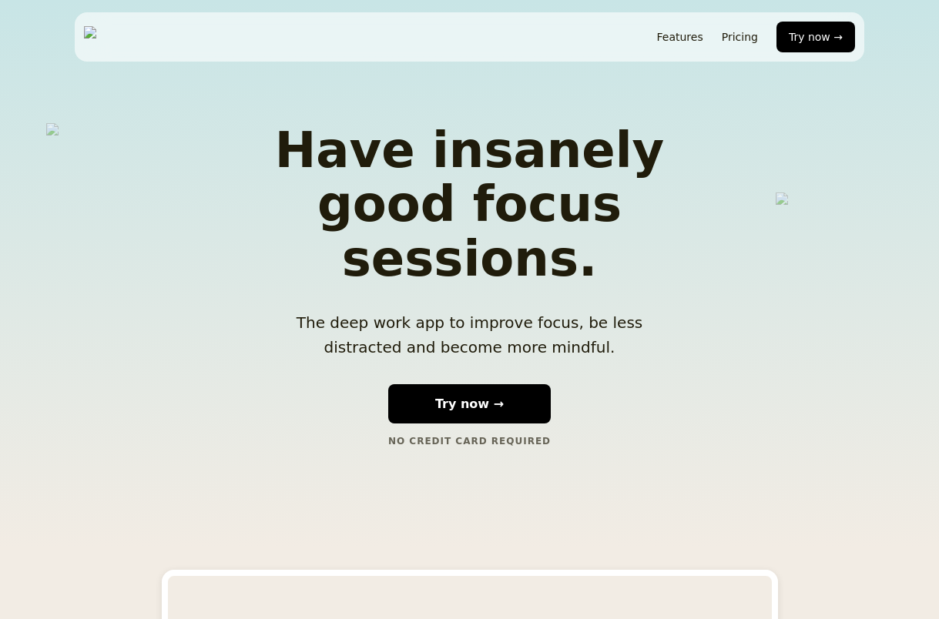
click at [150, 37] on img at bounding box center [141, 37] width 115 height 22
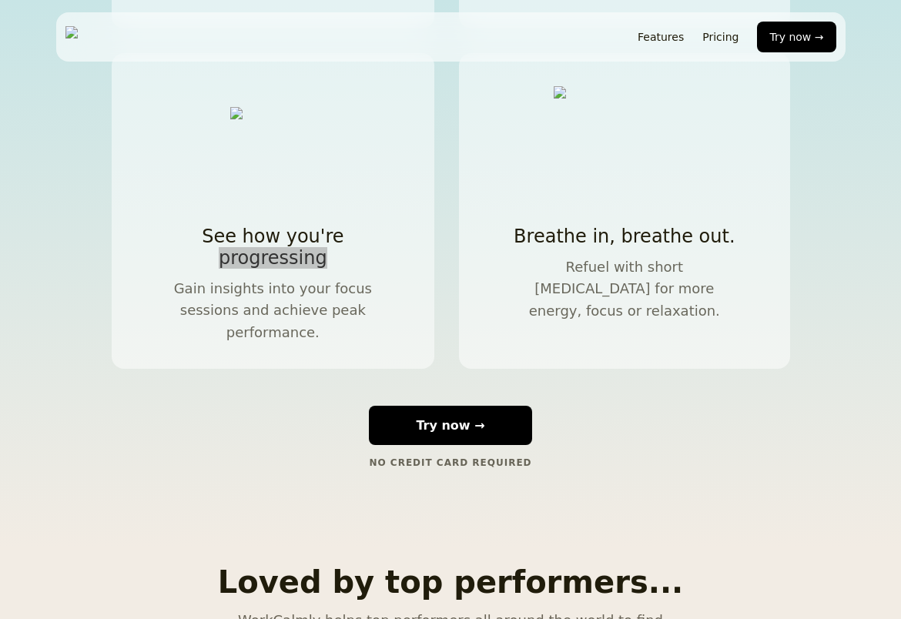
scroll to position [1772, 0]
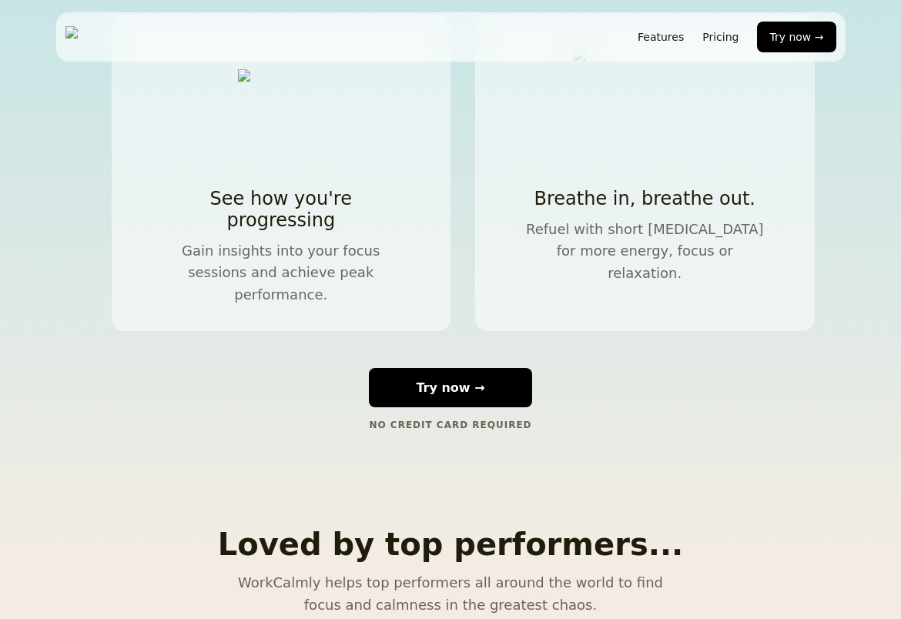
click at [287, 249] on div "Have insanely good focus sessions. The deep work app to improve focus, be less …" at bounding box center [451, 387] width 752 height 4170
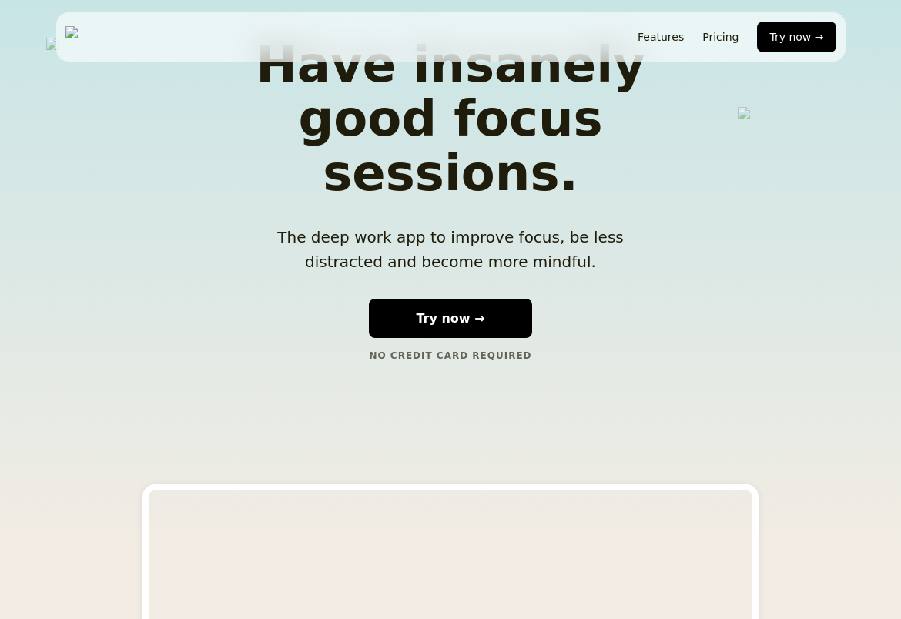
scroll to position [0, 0]
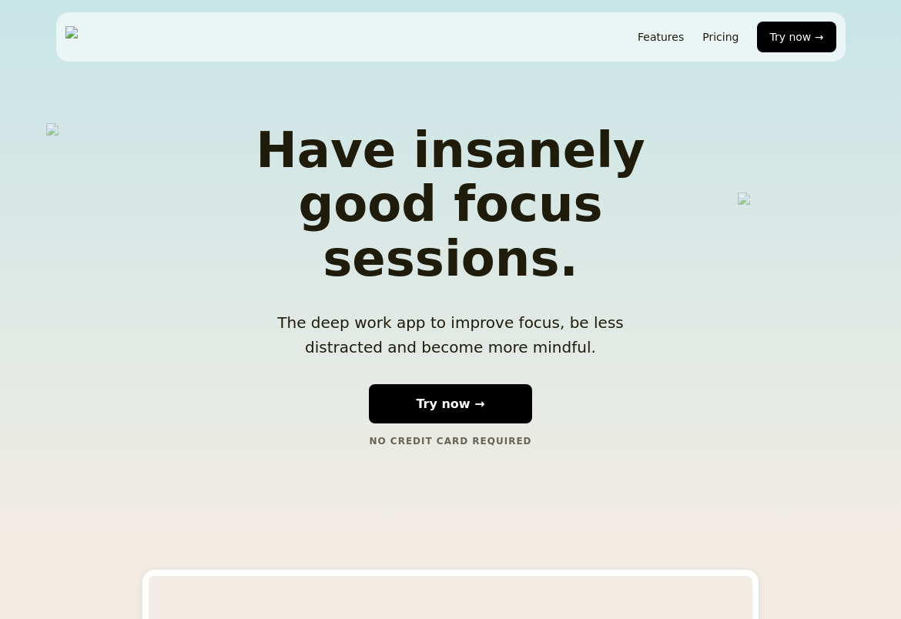
click at [681, 402] on div "Have insanely good focus sessions. The deep work app to improve focus, be less …" at bounding box center [451, 285] width 540 height 422
click at [757, 281] on section "Have insanely good focus sessions. The deep work app to improve focus, be less …" at bounding box center [451, 285] width 752 height 422
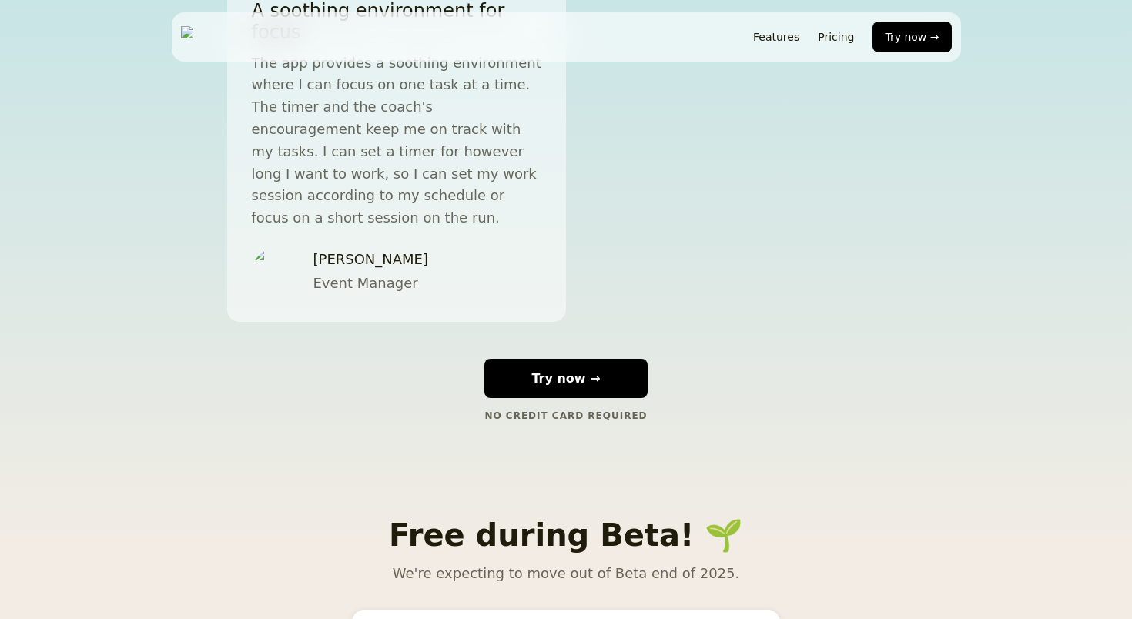
scroll to position [3511, 0]
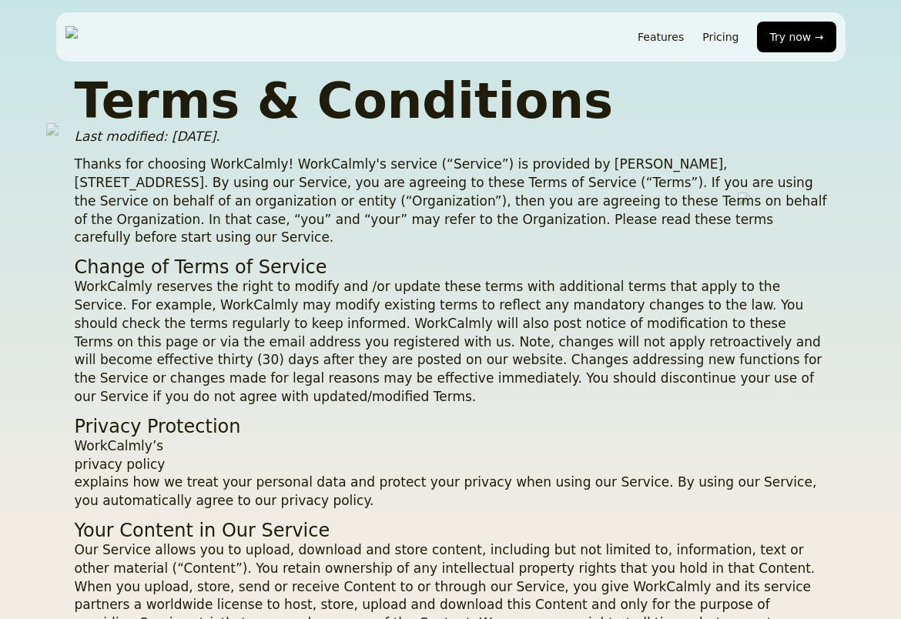
click at [549, 320] on p "WorkCalmly reserves the right to modify and /or update these terms with additio…" at bounding box center [451, 342] width 752 height 129
click at [426, 179] on p "Thanks for choosing WorkCalmly! WorkCalmly's service (“Service”) is provided by…" at bounding box center [451, 202] width 752 height 92
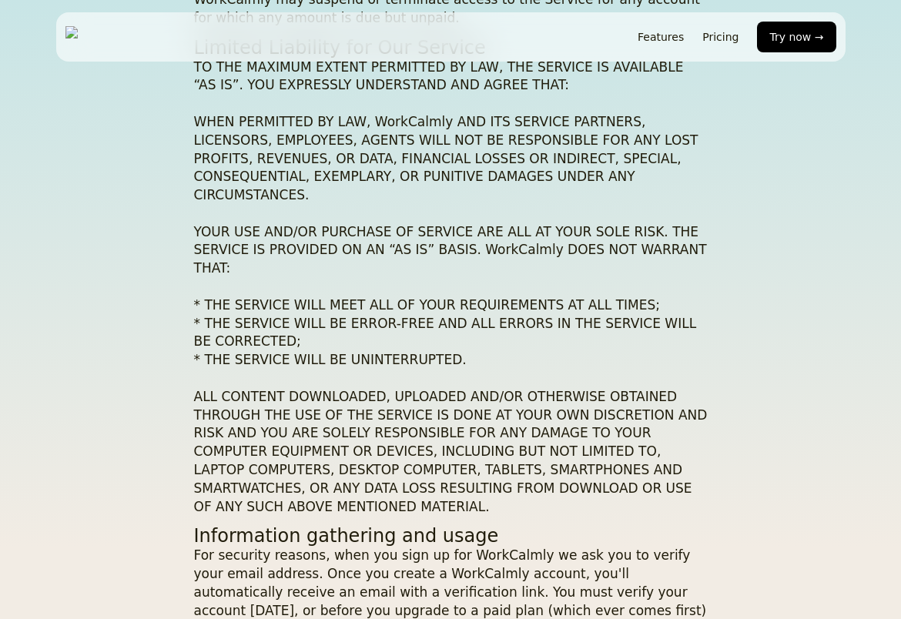
scroll to position [2261, 0]
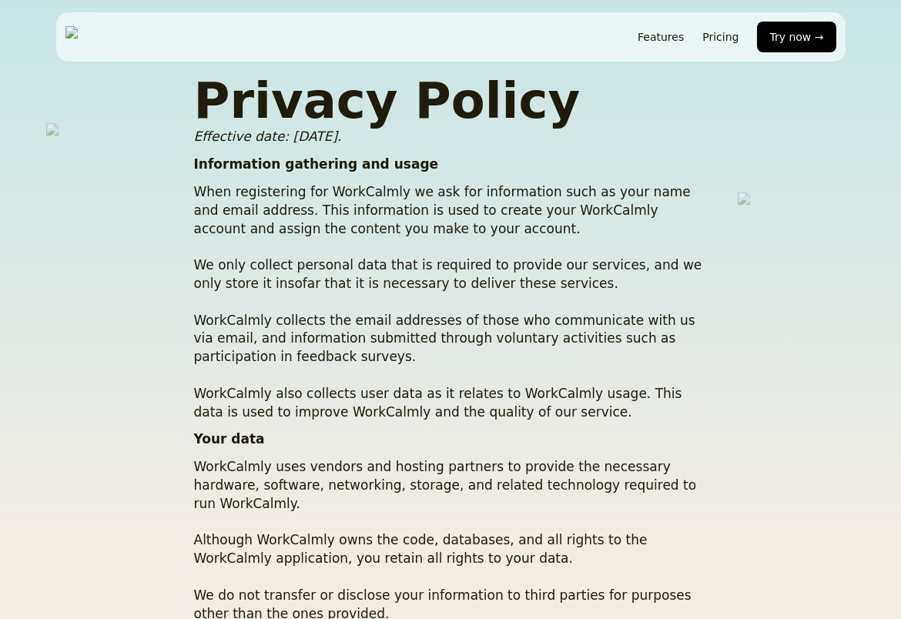
scroll to position [959, 0]
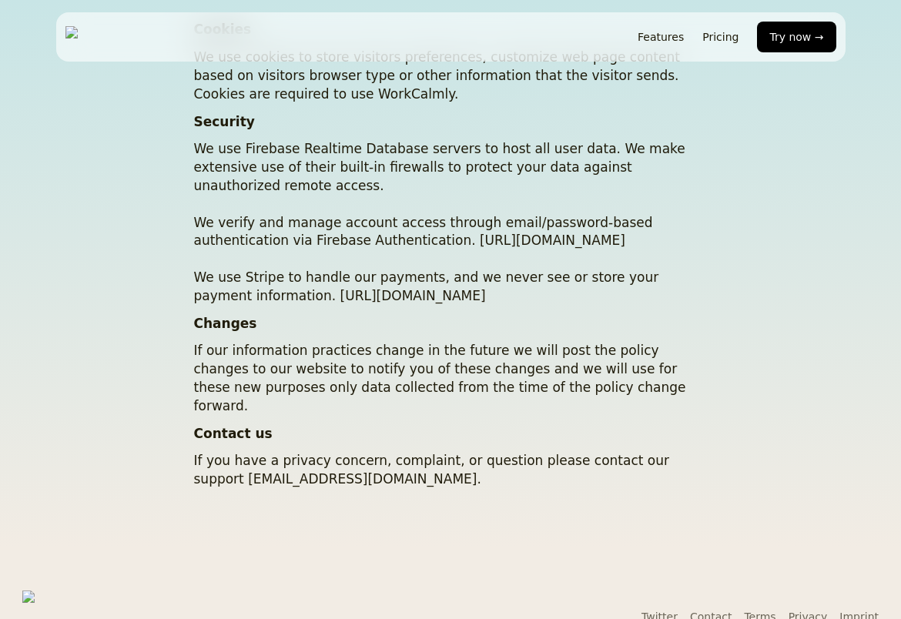
click at [768, 611] on link "Terms" at bounding box center [760, 617] width 32 height 12
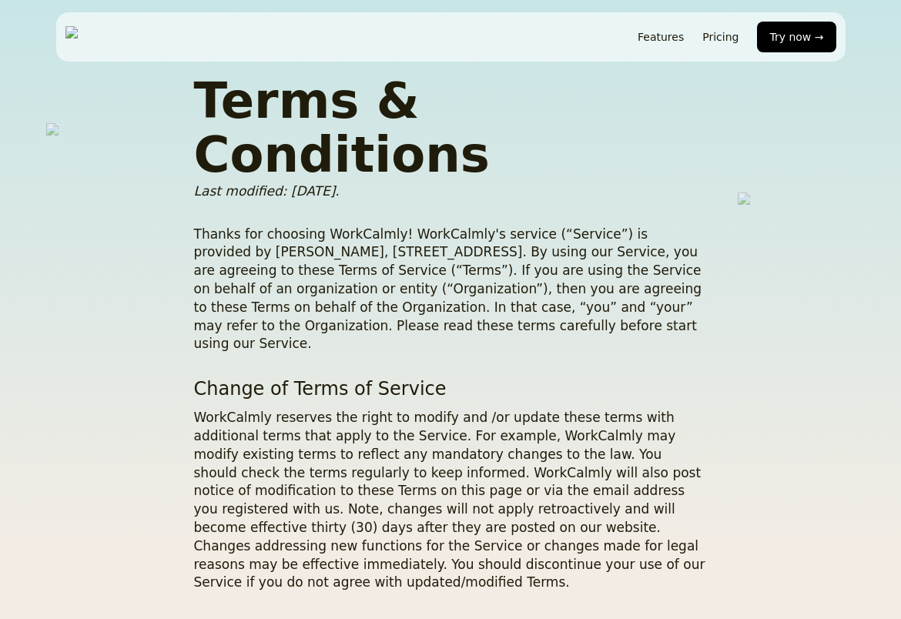
click at [490, 409] on p "WorkCalmly reserves the right to modify and /or update these terms with additio…" at bounding box center [451, 500] width 514 height 183
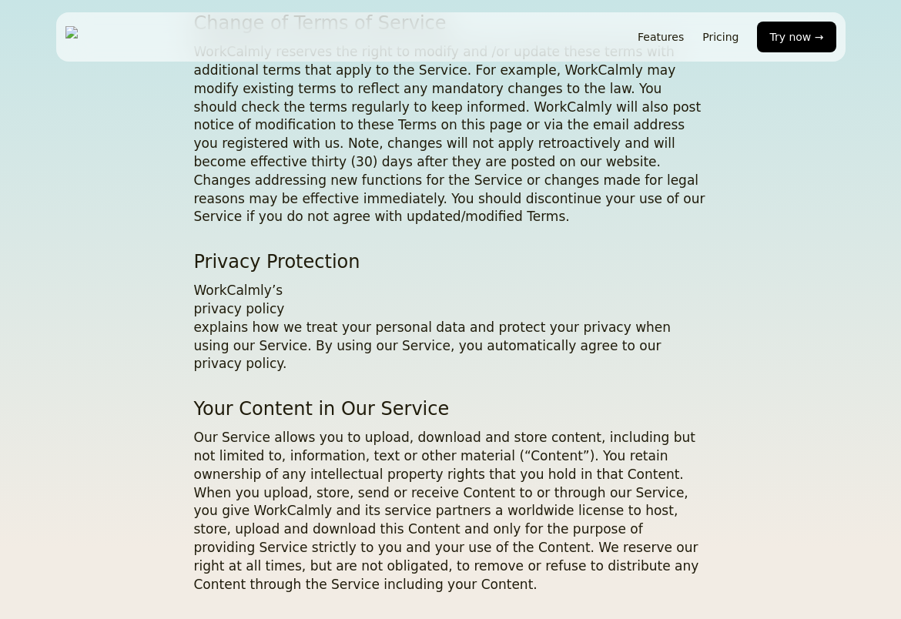
scroll to position [462, 0]
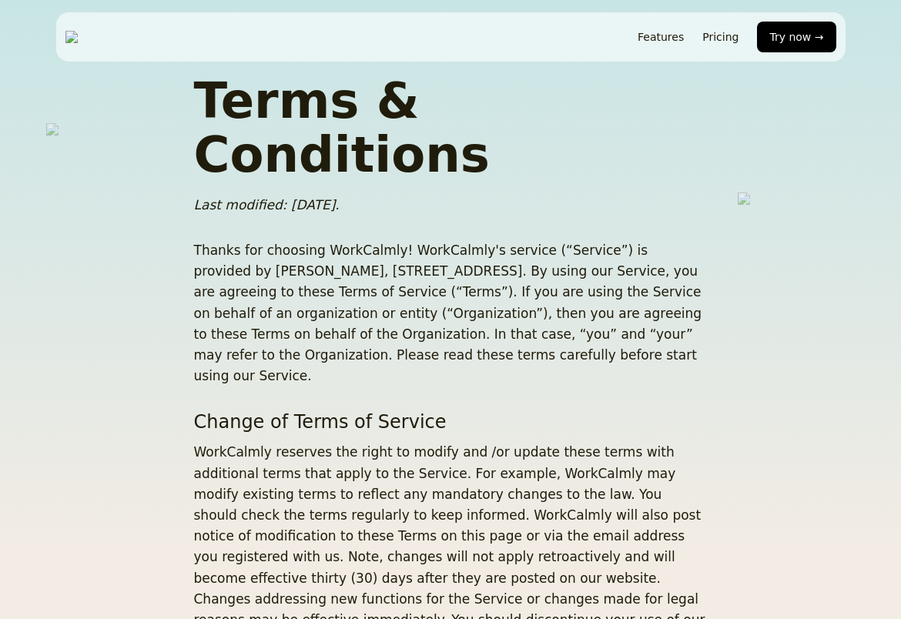
scroll to position [381, 0]
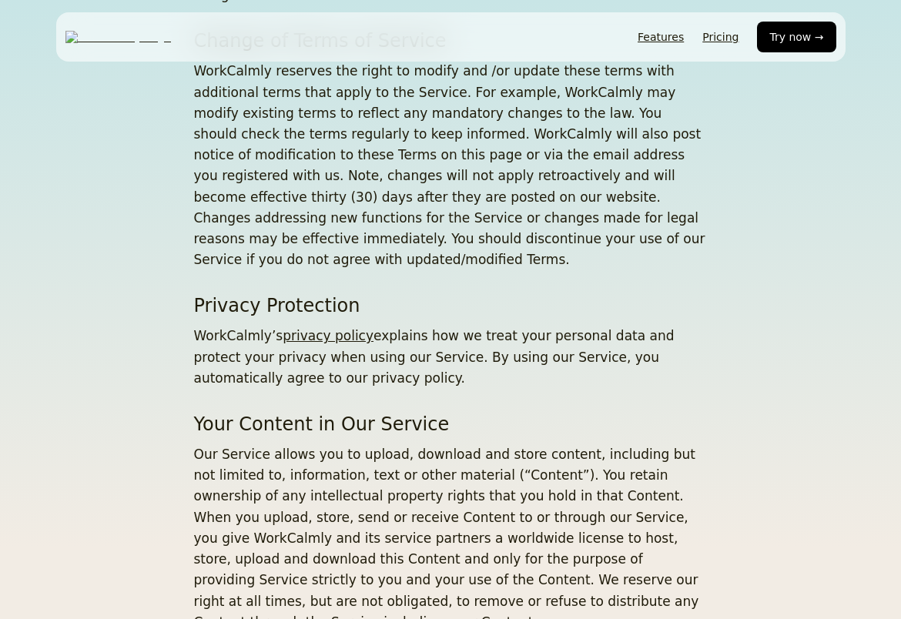
click at [347, 413] on section "Your Content in Our Service Our Service allows you to upload, download and stor…" at bounding box center [451, 522] width 514 height 219
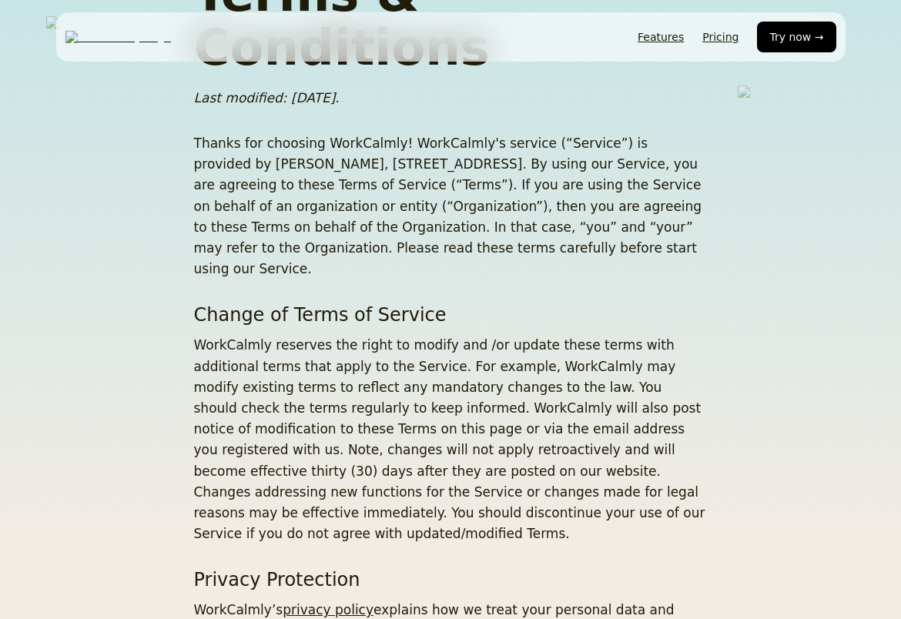
scroll to position [367, 0]
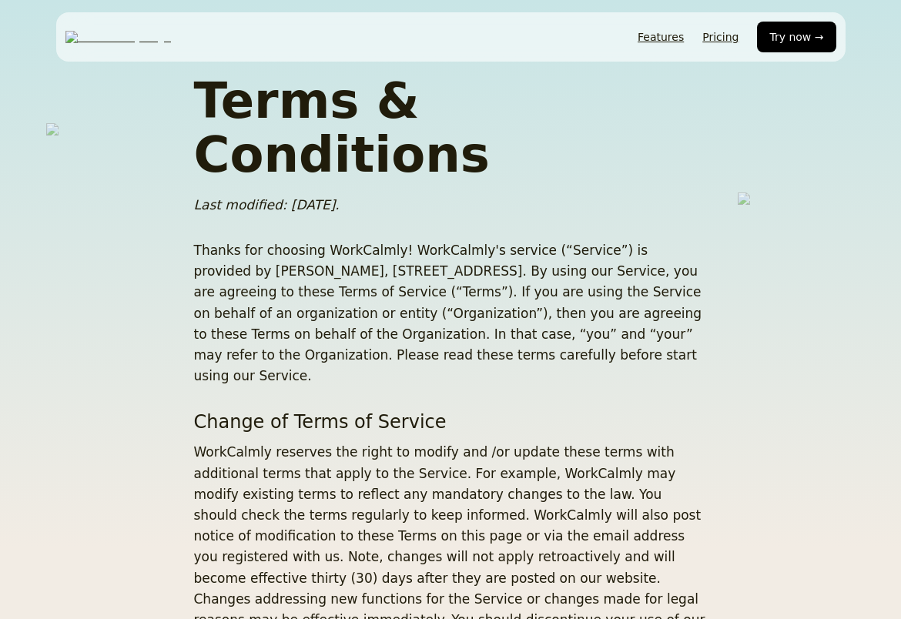
scroll to position [364, 0]
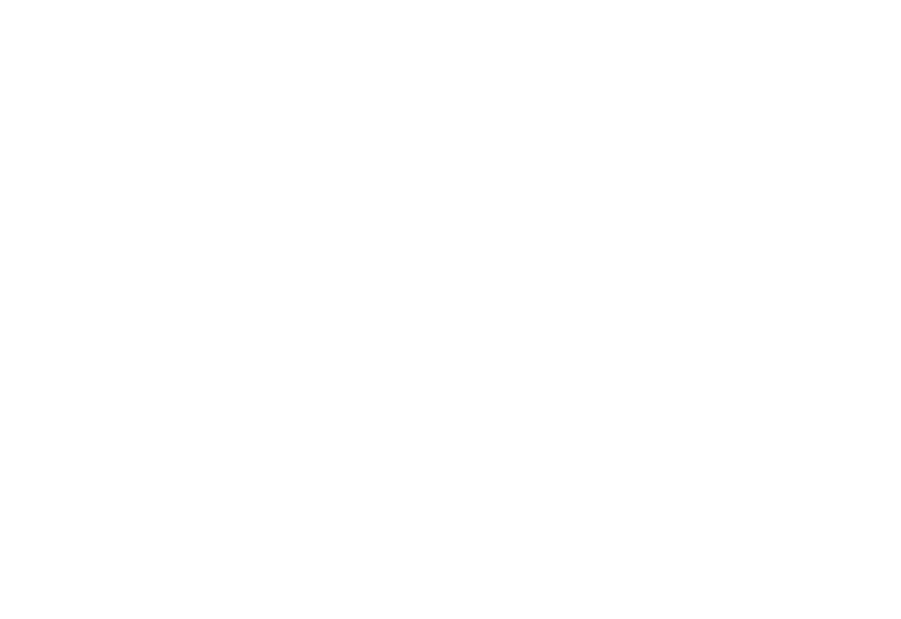
scroll to position [362, 0]
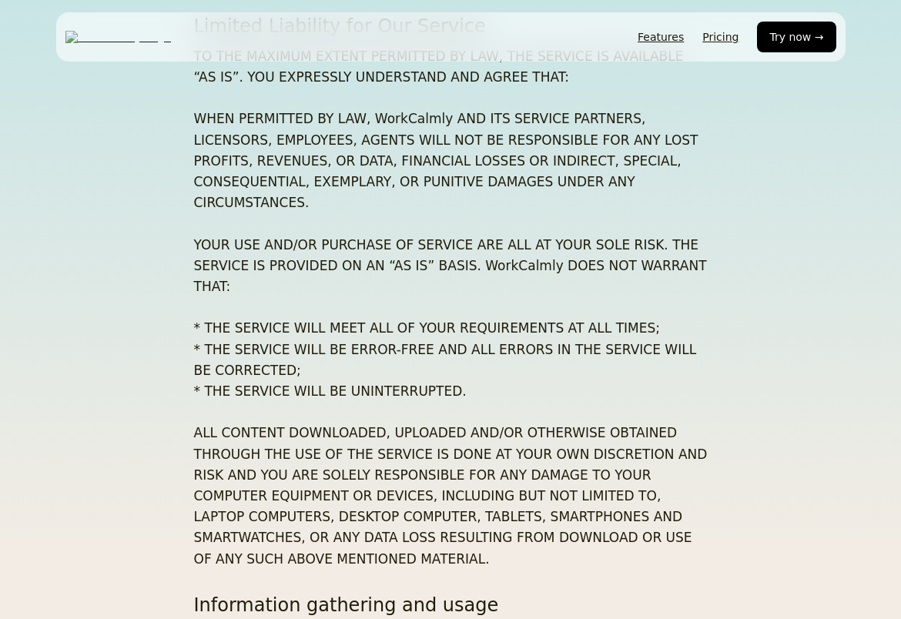
scroll to position [2811, 0]
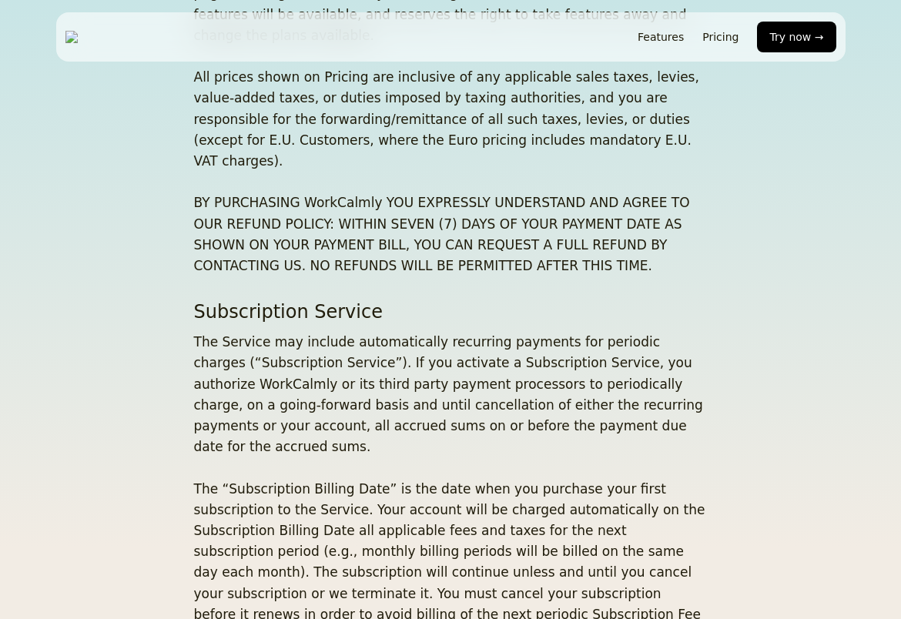
scroll to position [2811, 0]
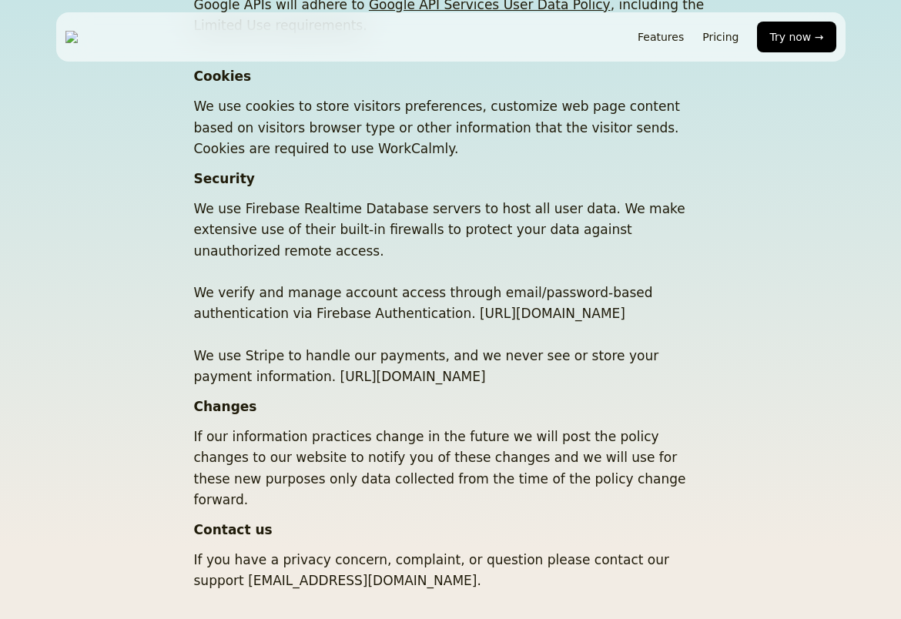
scroll to position [1123, 0]
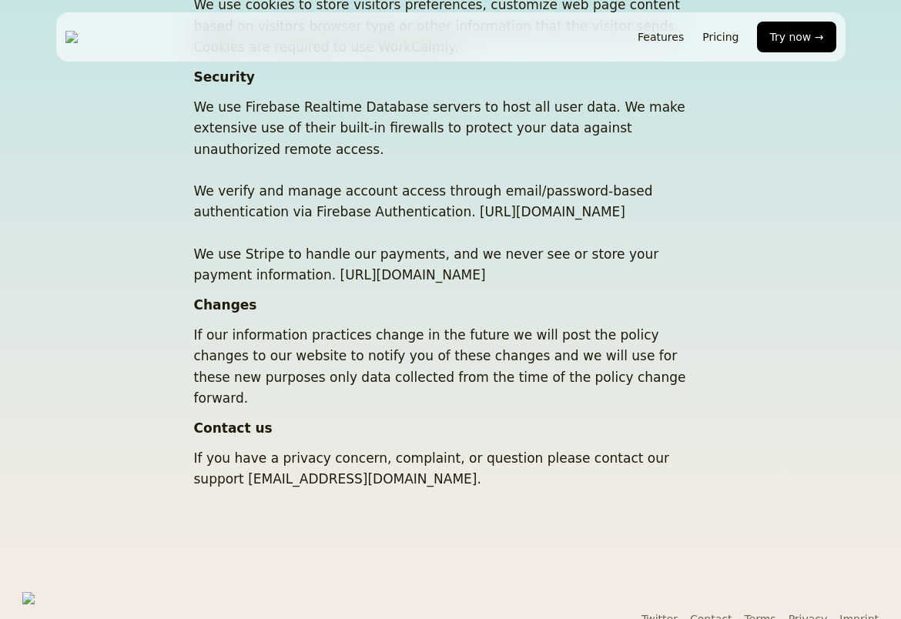
click at [341, 263] on p "We use Firebase Realtime Database servers to host all user data. We make extens…" at bounding box center [451, 191] width 514 height 189
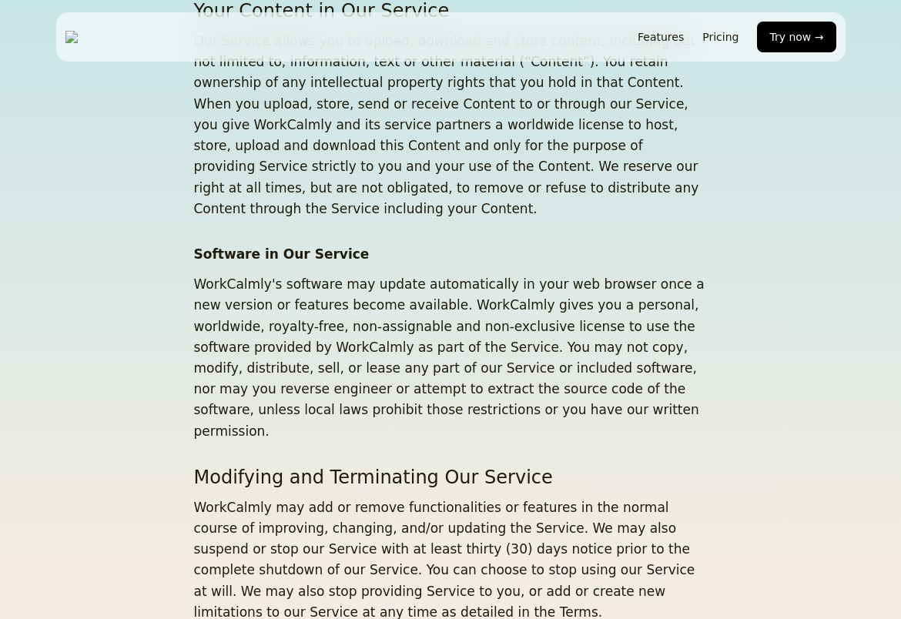
scroll to position [797, 0]
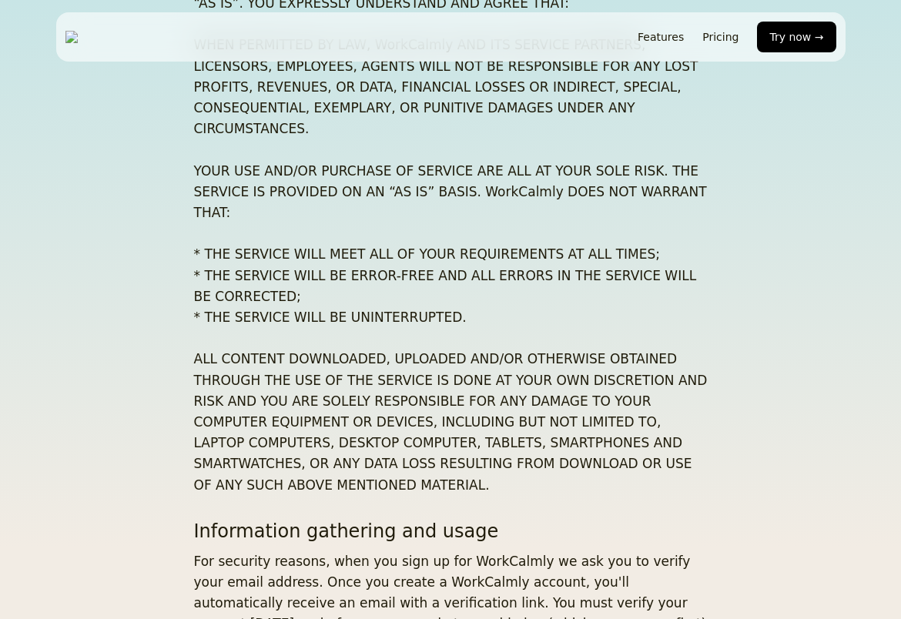
scroll to position [2812, 0]
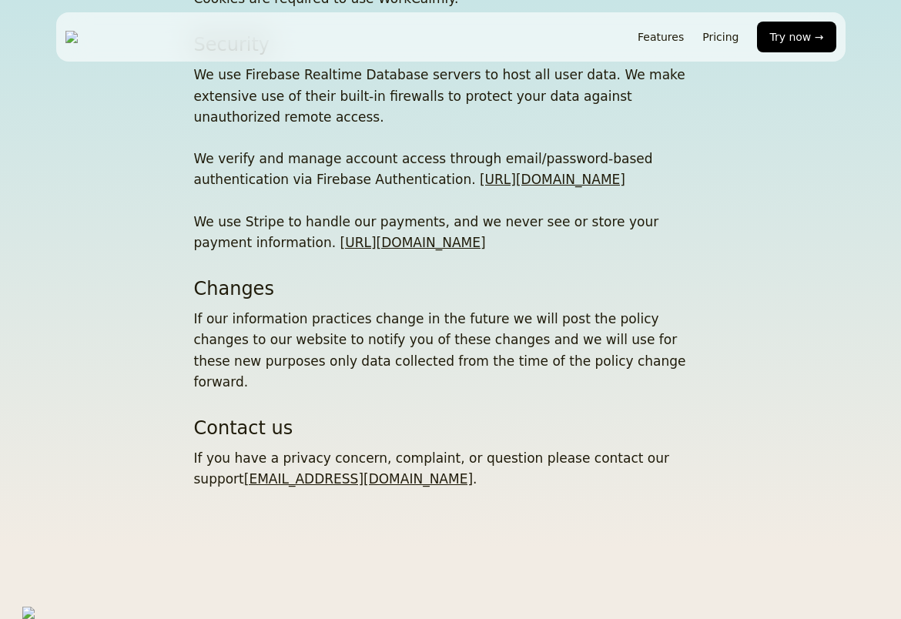
scroll to position [1220, 0]
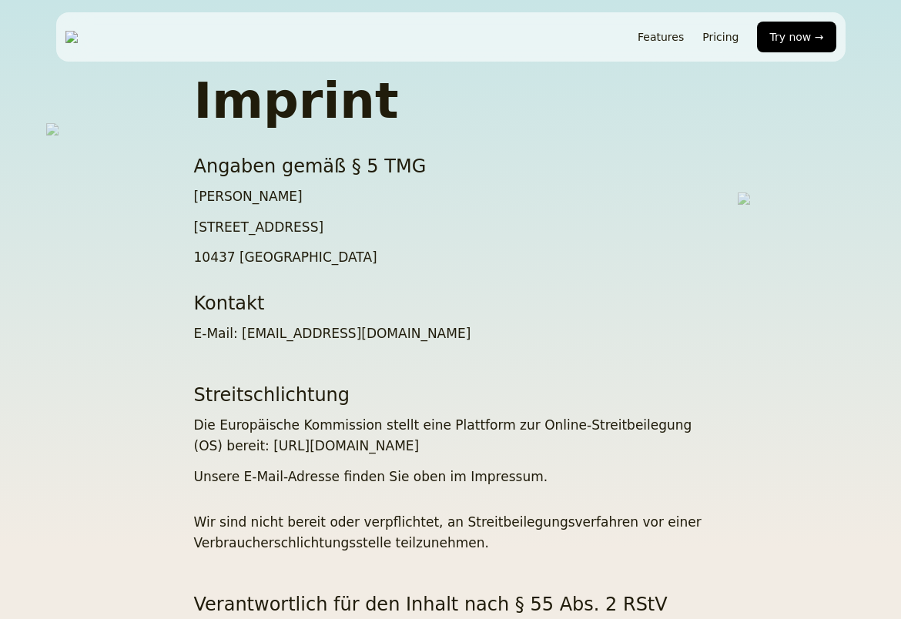
click at [494, 328] on p "E-Mail: support@workcalmly.com" at bounding box center [451, 333] width 514 height 21
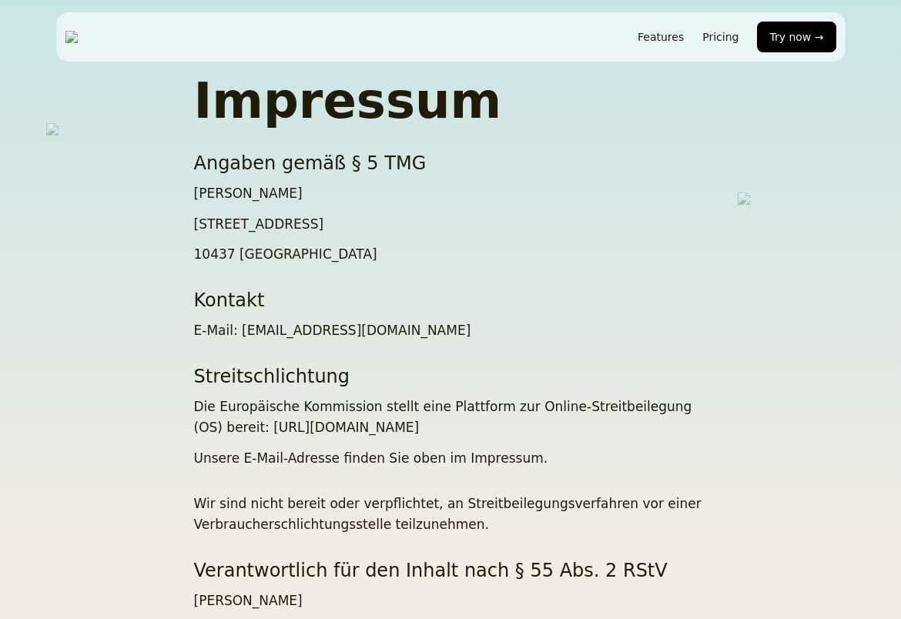
click at [501, 320] on p "E-Mail: support@workcalmly.com" at bounding box center [451, 330] width 514 height 21
click at [150, 35] on img at bounding box center [118, 37] width 106 height 12
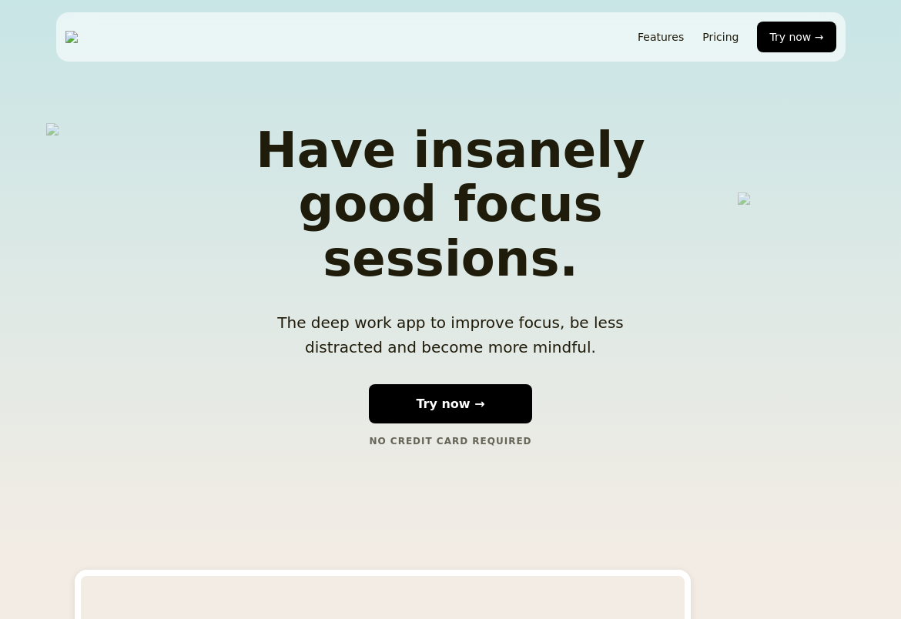
click at [667, 34] on link "Features" at bounding box center [661, 37] width 46 height 12
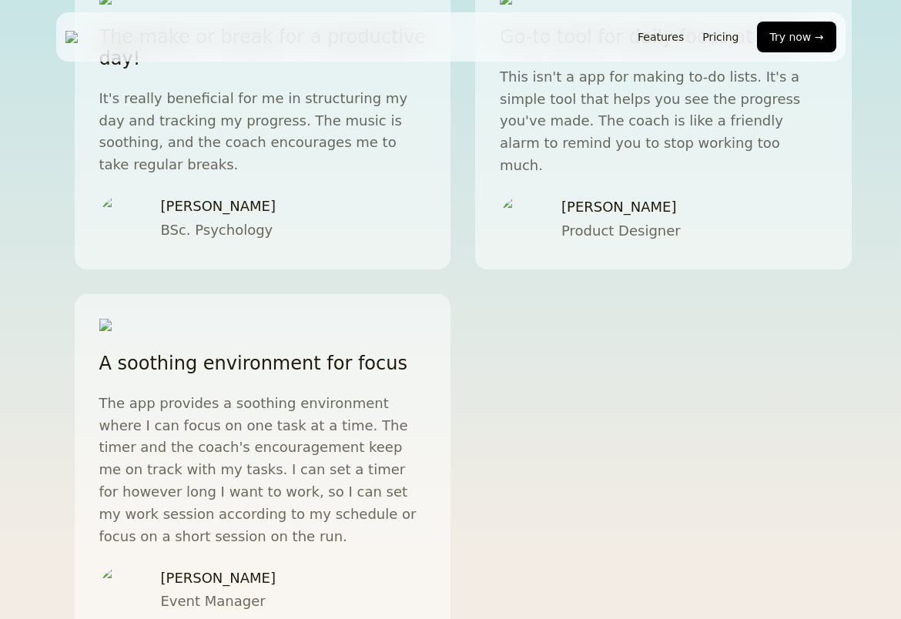
scroll to position [2557, 0]
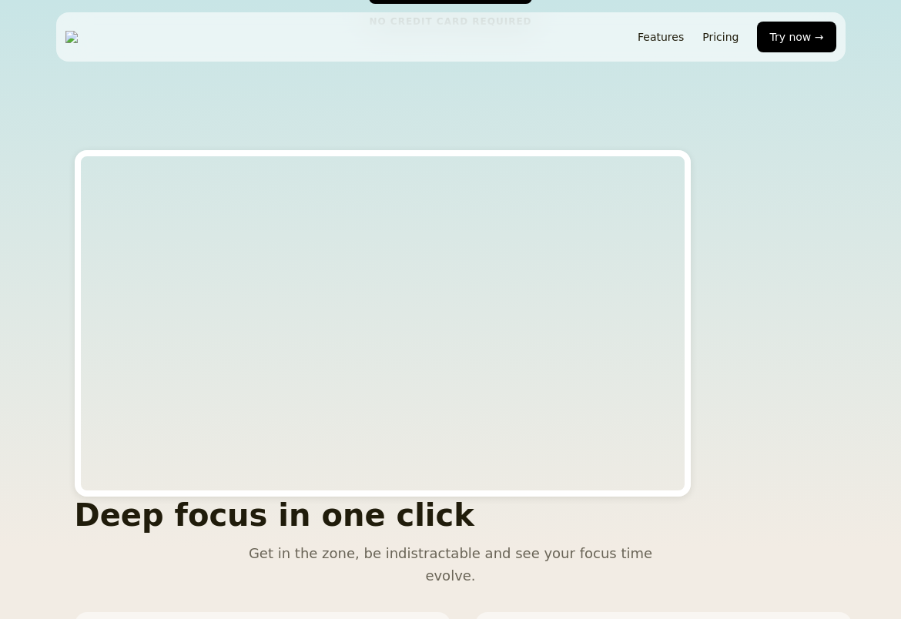
scroll to position [347, 0]
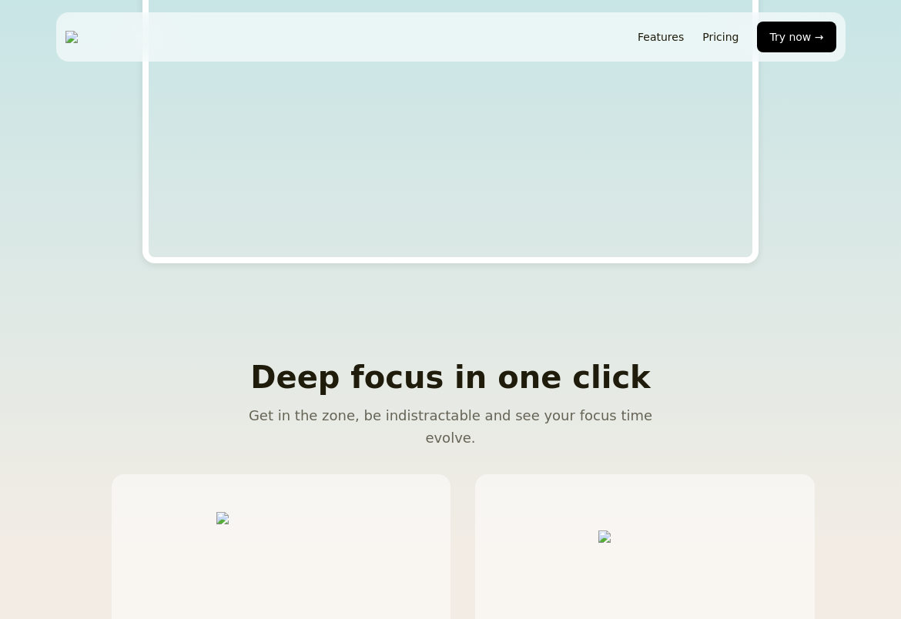
scroll to position [869, 0]
